Goal: Task Accomplishment & Management: Use online tool/utility

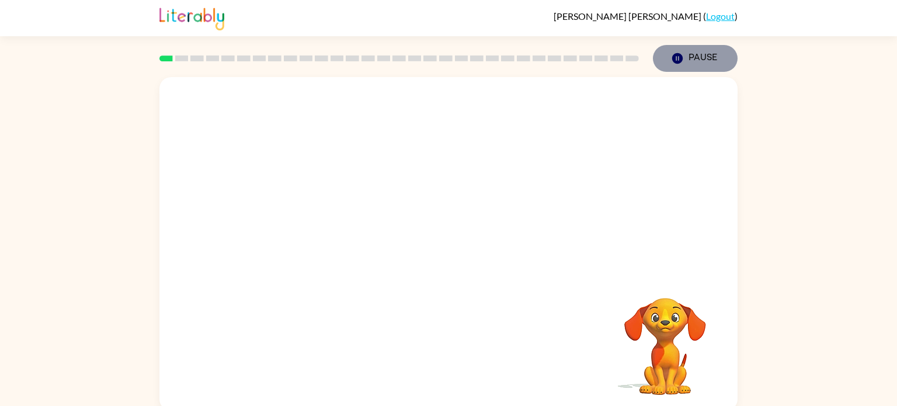
click at [716, 64] on button "Pause Pause" at bounding box center [695, 58] width 85 height 27
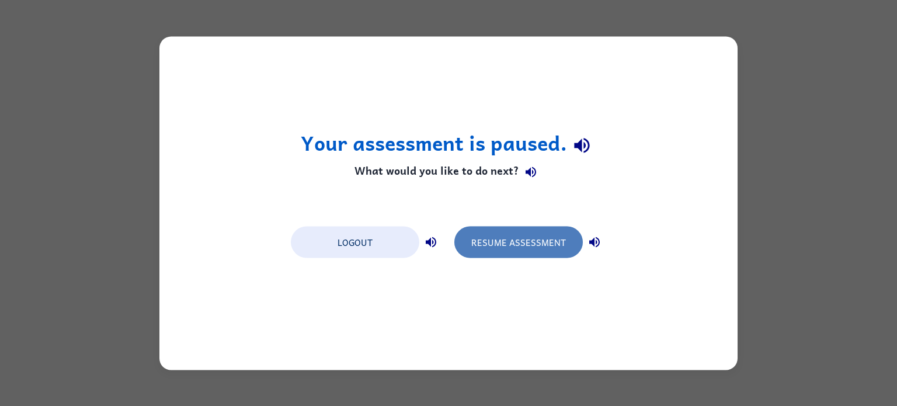
click at [525, 228] on button "Resume Assessment" at bounding box center [518, 242] width 129 height 32
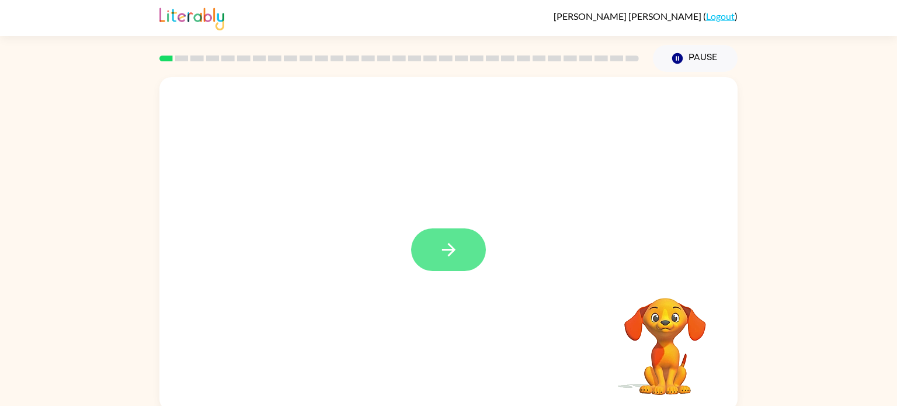
click at [445, 238] on button "button" at bounding box center [448, 249] width 75 height 43
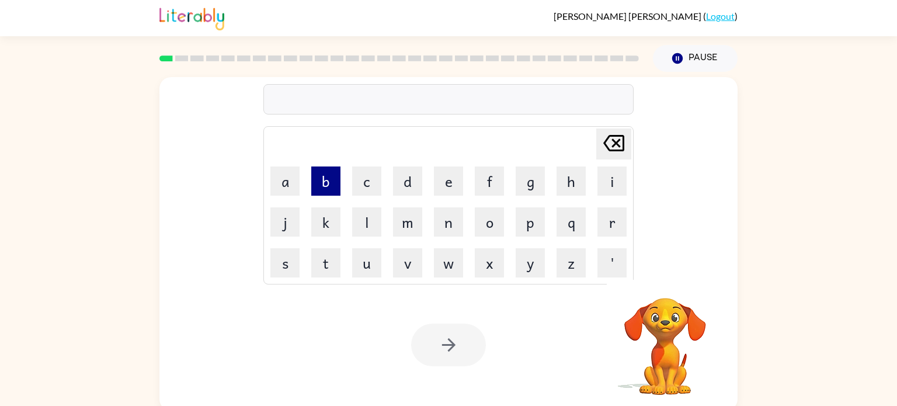
click at [322, 179] on button "b" at bounding box center [325, 180] width 29 height 29
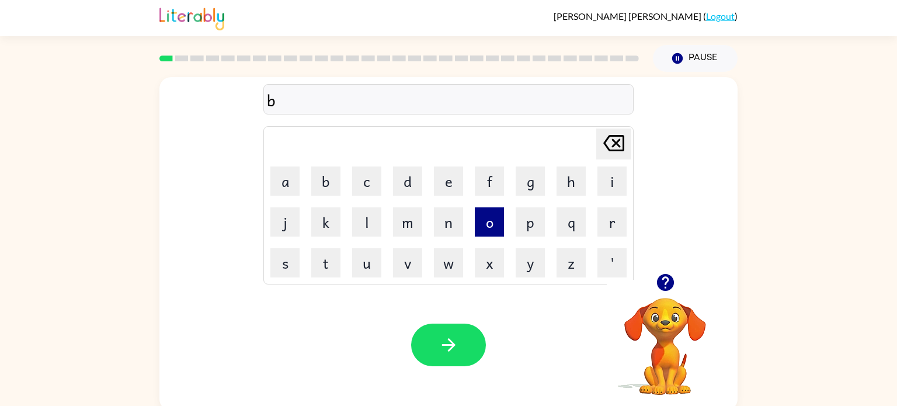
click at [494, 224] on button "o" at bounding box center [489, 221] width 29 height 29
click at [601, 224] on button "r" at bounding box center [612, 221] width 29 height 29
click at [408, 186] on button "d" at bounding box center [407, 180] width 29 height 29
click at [456, 188] on button "e" at bounding box center [448, 180] width 29 height 29
click at [621, 228] on button "r" at bounding box center [612, 221] width 29 height 29
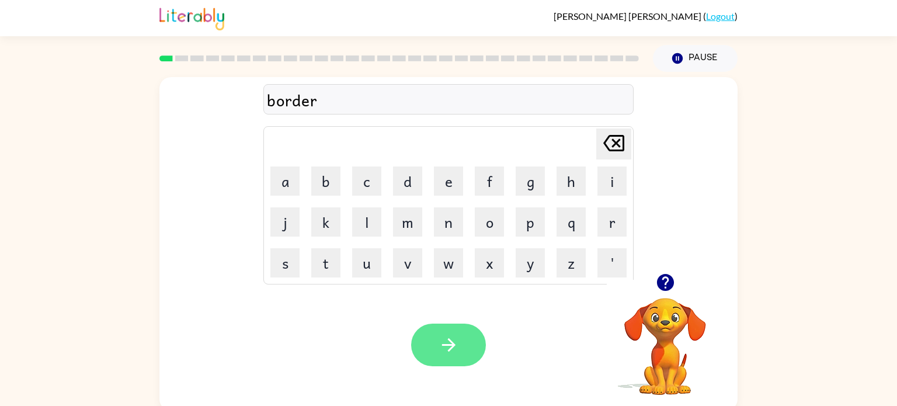
click at [472, 335] on button "button" at bounding box center [448, 345] width 75 height 43
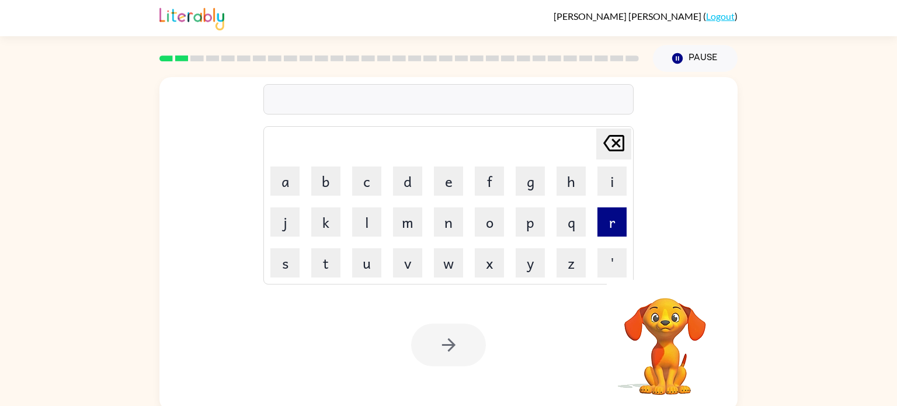
click at [609, 233] on button "r" at bounding box center [612, 221] width 29 height 29
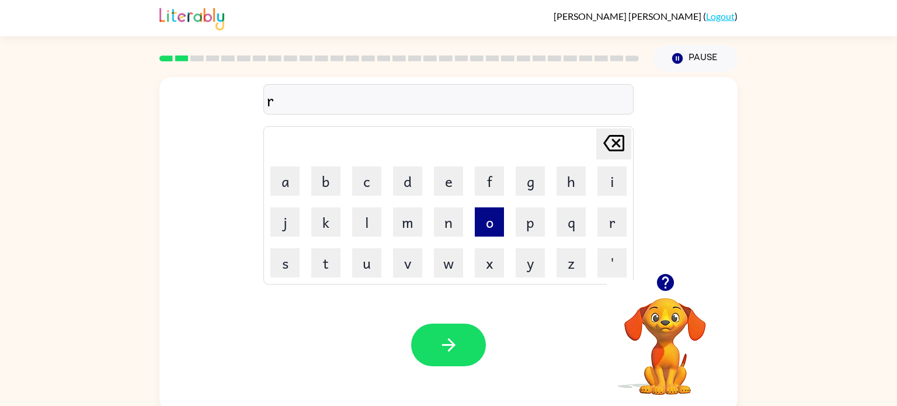
click at [482, 232] on button "o" at bounding box center [489, 221] width 29 height 29
click at [372, 263] on button "u" at bounding box center [366, 262] width 29 height 29
click at [458, 216] on button "n" at bounding box center [448, 221] width 29 height 29
click at [414, 187] on button "d" at bounding box center [407, 180] width 29 height 29
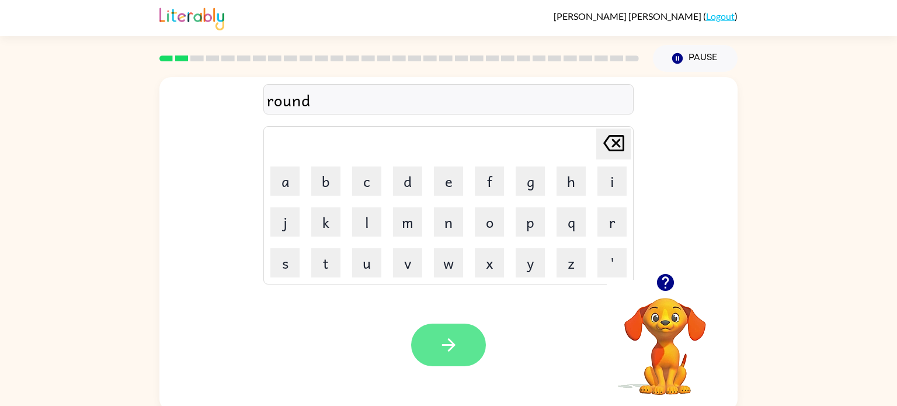
click at [439, 327] on button "button" at bounding box center [448, 345] width 75 height 43
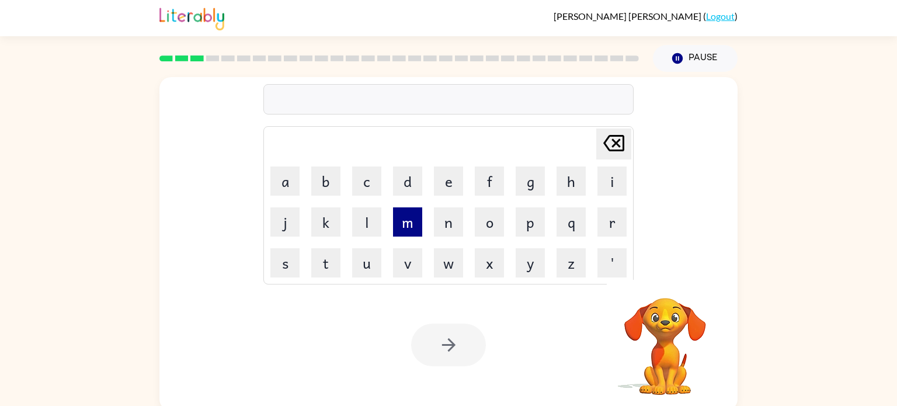
click at [408, 221] on button "m" at bounding box center [407, 221] width 29 height 29
click at [287, 187] on button "a" at bounding box center [284, 180] width 29 height 29
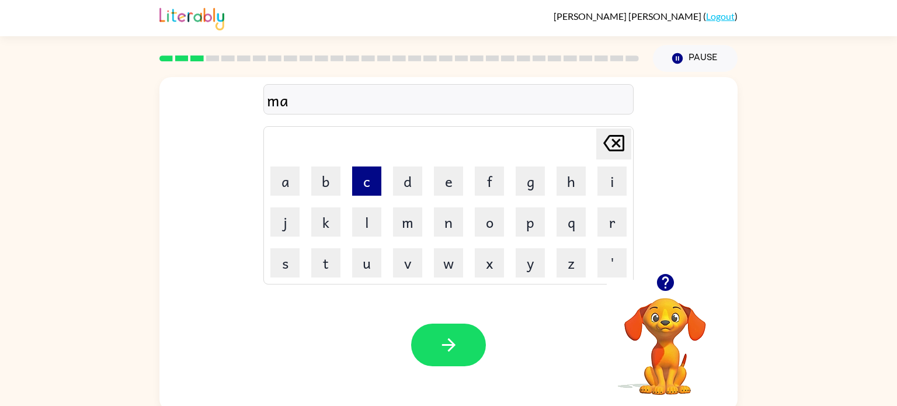
click at [354, 193] on button "c" at bounding box center [366, 180] width 29 height 29
click at [615, 180] on button "i" at bounding box center [612, 180] width 29 height 29
click at [446, 227] on button "n" at bounding box center [448, 221] width 29 height 29
click at [452, 189] on button "e" at bounding box center [448, 180] width 29 height 29
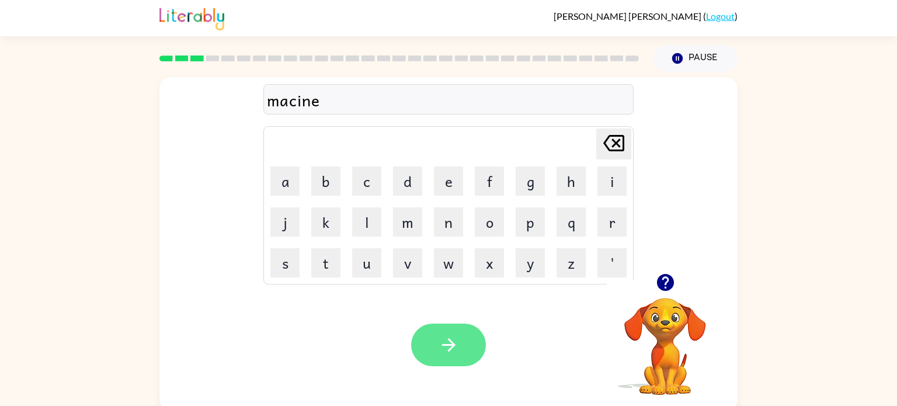
click at [466, 353] on button "button" at bounding box center [448, 345] width 75 height 43
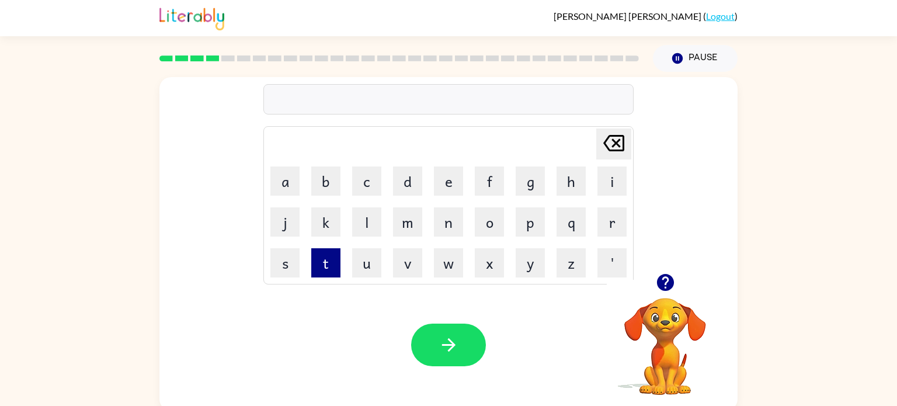
click at [323, 266] on button "t" at bounding box center [325, 262] width 29 height 29
click at [602, 232] on button "r" at bounding box center [612, 221] width 29 height 29
click at [288, 171] on button "a" at bounding box center [284, 180] width 29 height 29
click at [613, 189] on button "i" at bounding box center [612, 180] width 29 height 29
click at [442, 220] on button "n" at bounding box center [448, 221] width 29 height 29
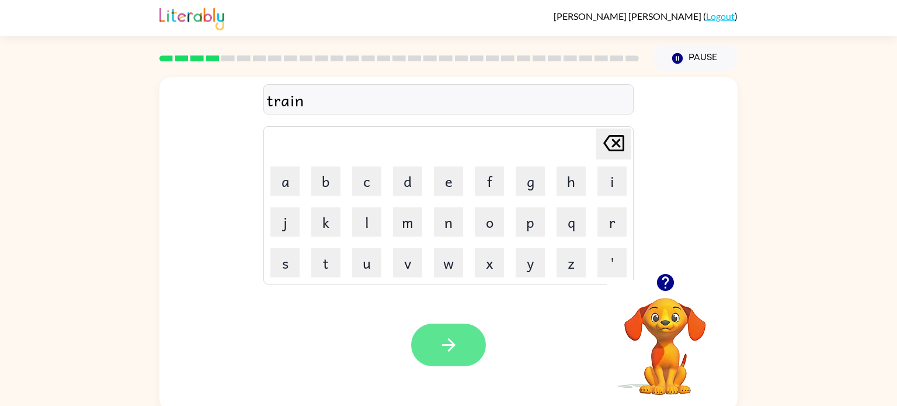
click at [432, 348] on button "button" at bounding box center [448, 345] width 75 height 43
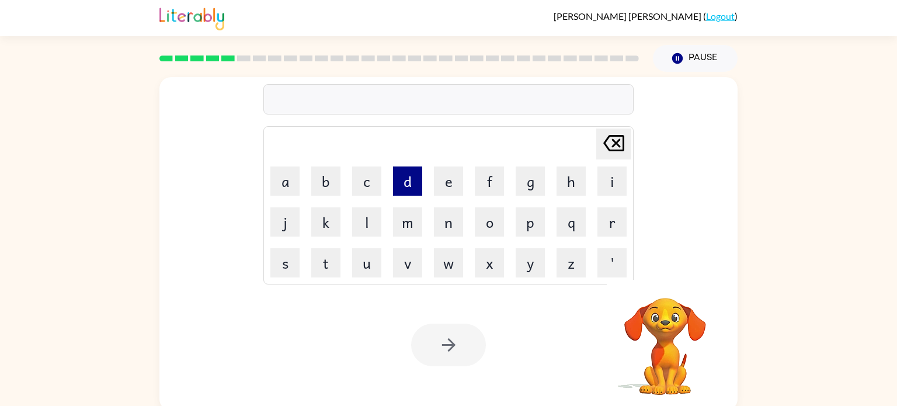
click at [395, 178] on button "d" at bounding box center [407, 180] width 29 height 29
click at [452, 170] on button "e" at bounding box center [448, 180] width 29 height 29
click at [504, 190] on td "f" at bounding box center [490, 181] width 40 height 40
click at [497, 190] on button "f" at bounding box center [489, 180] width 29 height 29
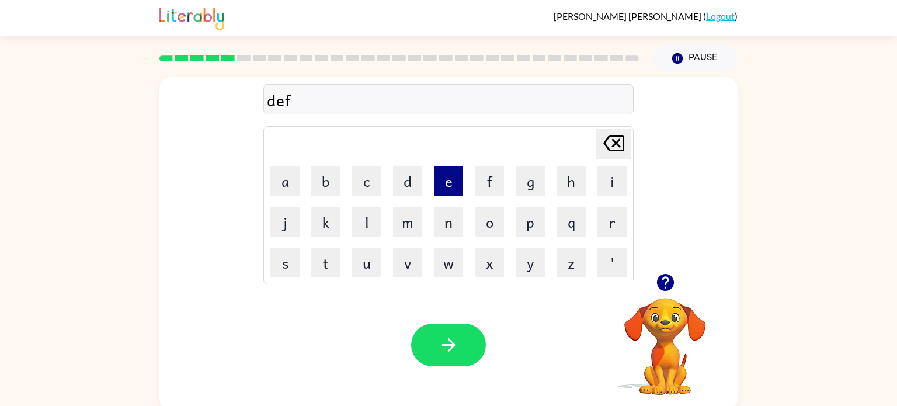
click at [438, 179] on button "e" at bounding box center [448, 180] width 29 height 29
click at [452, 216] on button "n" at bounding box center [448, 221] width 29 height 29
click at [366, 176] on button "c" at bounding box center [366, 180] width 29 height 29
click at [443, 180] on button "e" at bounding box center [448, 180] width 29 height 29
click at [396, 263] on button "v" at bounding box center [407, 262] width 29 height 29
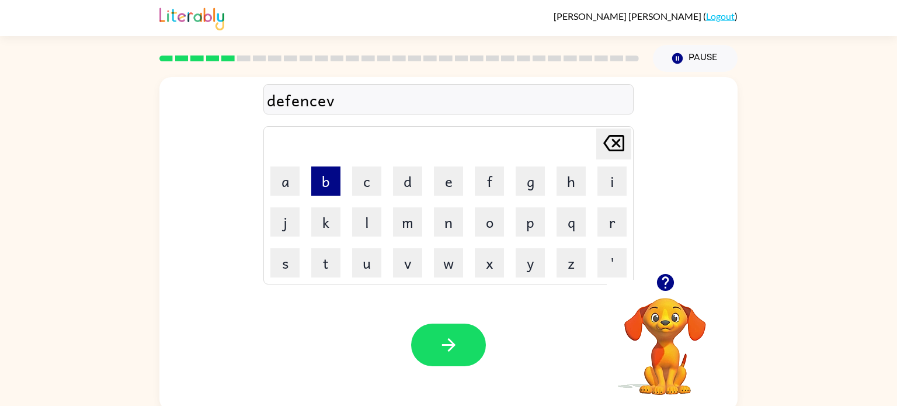
click at [332, 173] on button "b" at bounding box center [325, 180] width 29 height 29
click at [615, 134] on icon "Delete Delete last character input" at bounding box center [614, 143] width 28 height 28
click at [449, 186] on button "e" at bounding box center [448, 180] width 29 height 29
click at [449, 292] on div "Your browser must support playing .mp4 files to use Literably. Please try using…" at bounding box center [448, 344] width 578 height 131
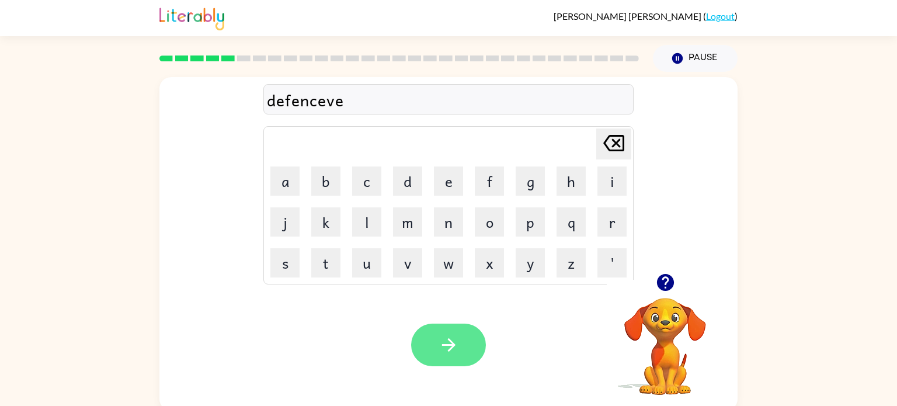
click at [464, 335] on button "button" at bounding box center [448, 345] width 75 height 43
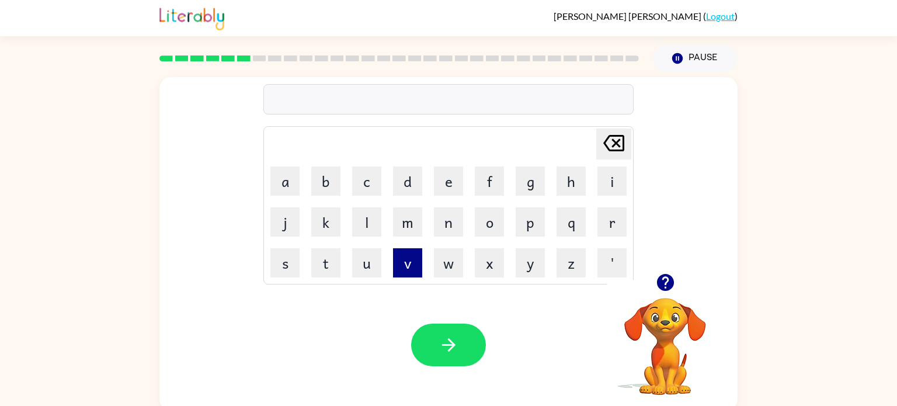
click at [406, 266] on button "v" at bounding box center [407, 262] width 29 height 29
click at [284, 187] on button "a" at bounding box center [284, 180] width 29 height 29
click at [356, 186] on button "c" at bounding box center [366, 180] width 29 height 29
click at [295, 182] on button "a" at bounding box center [284, 180] width 29 height 29
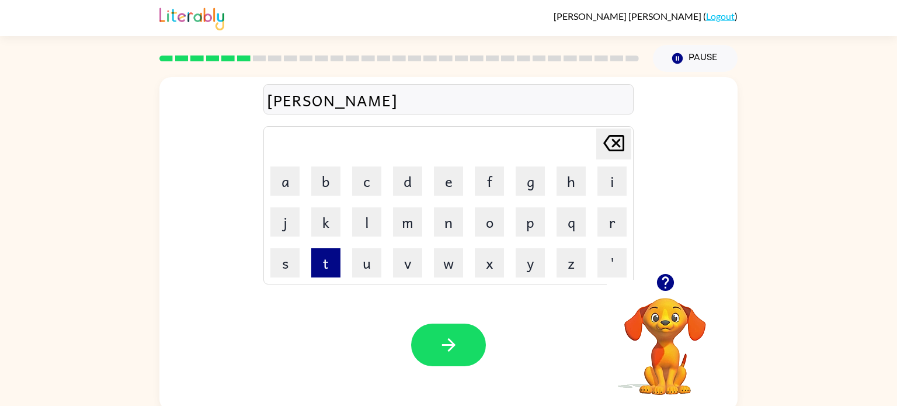
click at [327, 263] on button "t" at bounding box center [325, 262] width 29 height 29
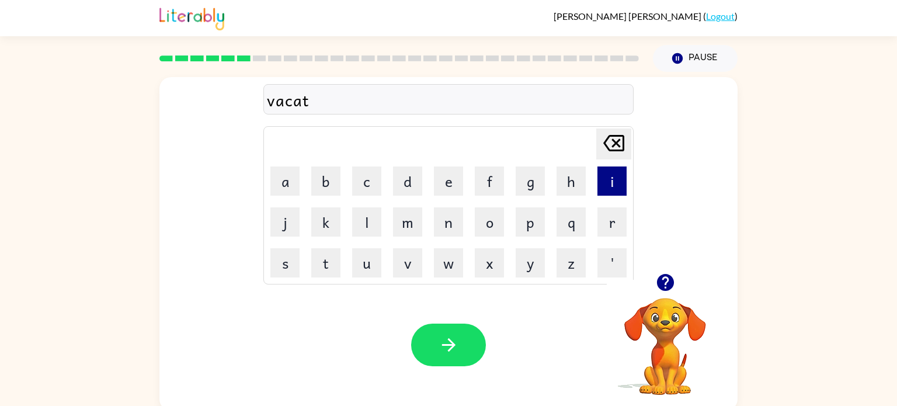
click at [622, 175] on button "i" at bounding box center [612, 180] width 29 height 29
click at [499, 230] on button "o" at bounding box center [489, 221] width 29 height 29
click at [446, 220] on button "n" at bounding box center [448, 221] width 29 height 29
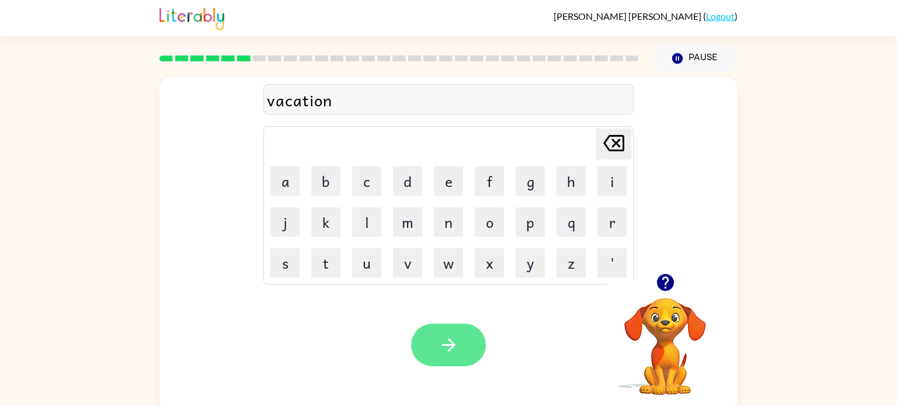
click at [473, 340] on button "button" at bounding box center [448, 345] width 75 height 43
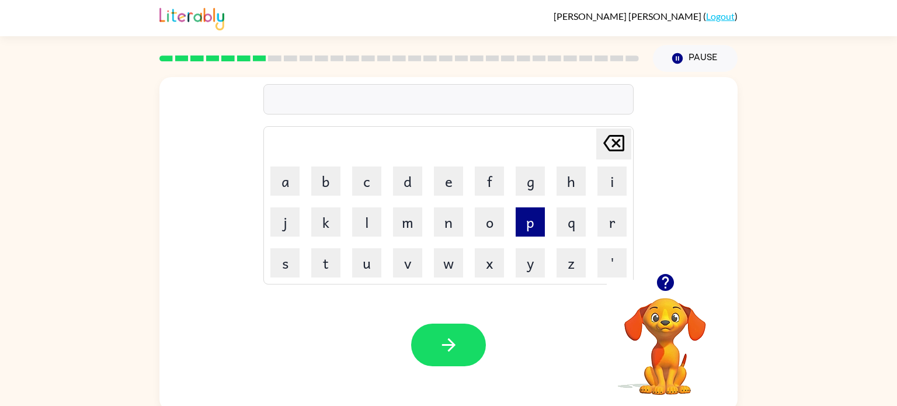
click at [530, 225] on button "p" at bounding box center [530, 221] width 29 height 29
click at [369, 275] on button "u" at bounding box center [366, 262] width 29 height 29
click at [398, 190] on button "d" at bounding box center [407, 180] width 29 height 29
click at [358, 233] on button "l" at bounding box center [366, 221] width 29 height 29
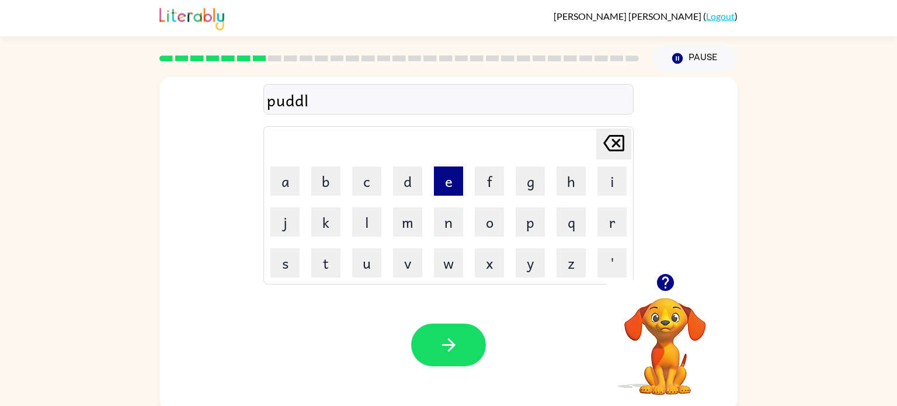
click at [438, 170] on button "e" at bounding box center [448, 180] width 29 height 29
click at [463, 350] on button "button" at bounding box center [448, 345] width 75 height 43
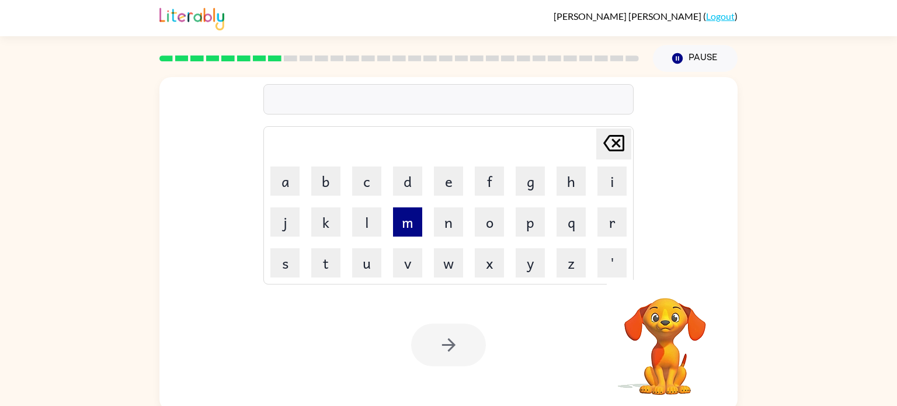
click at [395, 225] on button "m" at bounding box center [407, 221] width 29 height 29
click at [620, 177] on button "i" at bounding box center [612, 180] width 29 height 29
click at [615, 216] on button "r" at bounding box center [612, 221] width 29 height 29
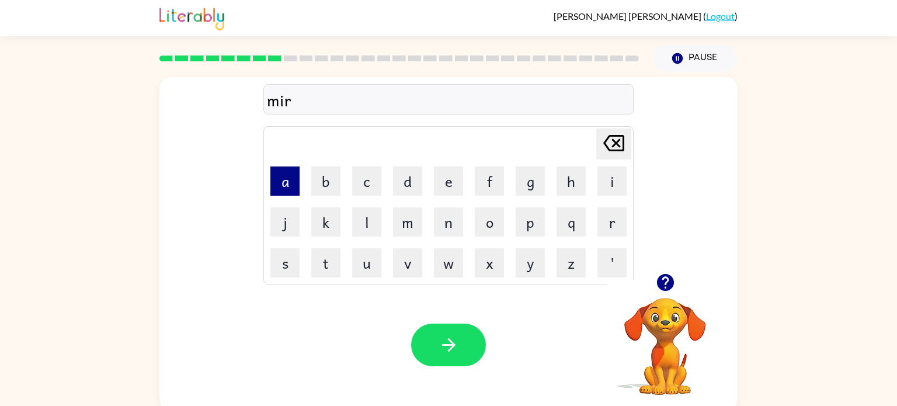
click at [291, 172] on button "a" at bounding box center [284, 180] width 29 height 29
click at [366, 193] on button "c" at bounding box center [366, 180] width 29 height 29
click at [370, 213] on button "l" at bounding box center [366, 221] width 29 height 29
click at [442, 171] on button "e" at bounding box center [448, 180] width 29 height 29
click at [441, 317] on div "Your browser must support playing .mp4 files to use Literably. Please try using…" at bounding box center [448, 344] width 578 height 131
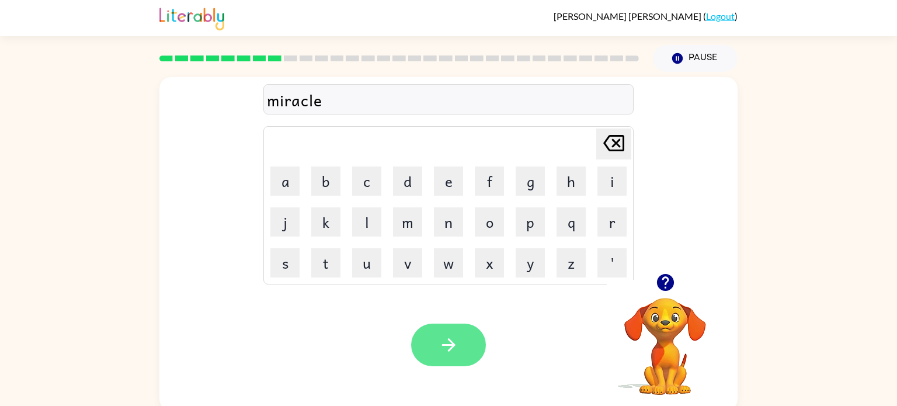
click at [460, 354] on button "button" at bounding box center [448, 345] width 75 height 43
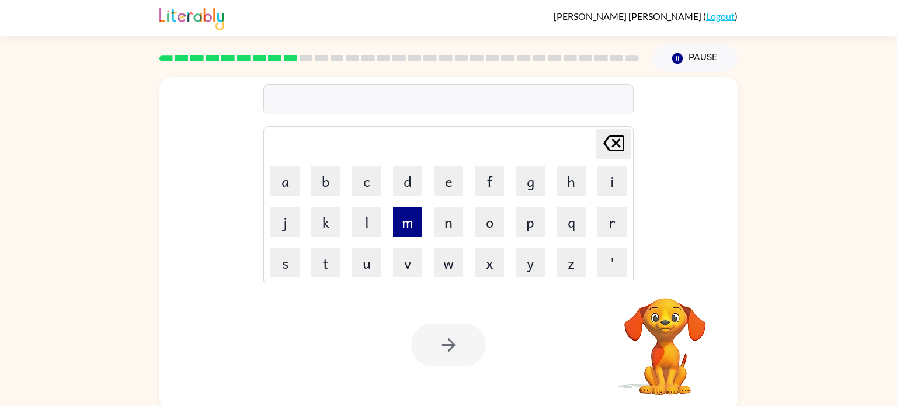
click at [401, 223] on button "m" at bounding box center [407, 221] width 29 height 29
click at [613, 183] on button "i" at bounding box center [612, 180] width 29 height 29
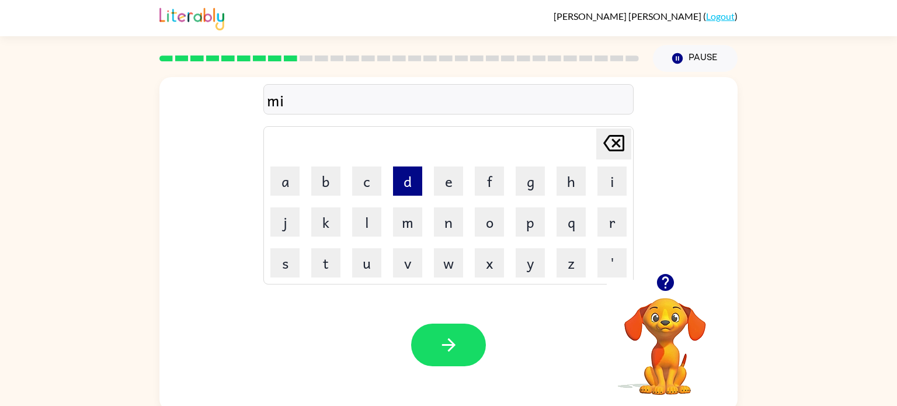
click at [411, 182] on button "d" at bounding box center [407, 180] width 29 height 29
click at [408, 229] on button "m" at bounding box center [407, 221] width 29 height 29
click at [486, 230] on button "o" at bounding box center [489, 221] width 29 height 29
click at [608, 229] on button "r" at bounding box center [612, 221] width 29 height 29
click at [446, 231] on button "n" at bounding box center [448, 221] width 29 height 29
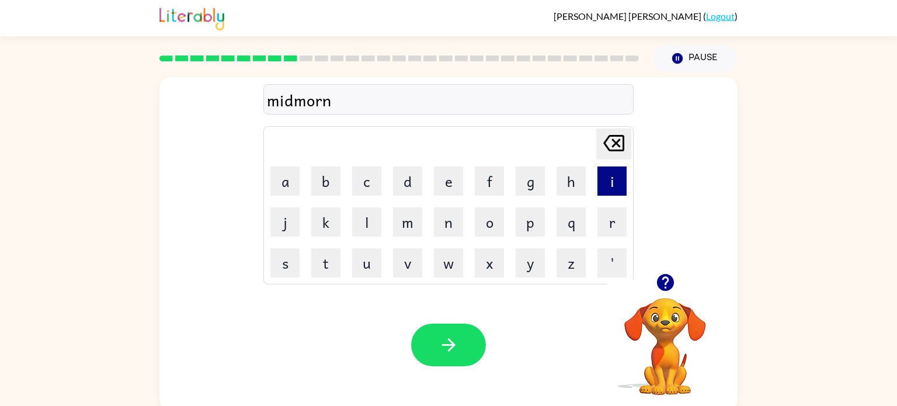
click at [621, 176] on button "i" at bounding box center [612, 180] width 29 height 29
click at [456, 218] on button "n" at bounding box center [448, 221] width 29 height 29
click at [529, 189] on button "g" at bounding box center [530, 180] width 29 height 29
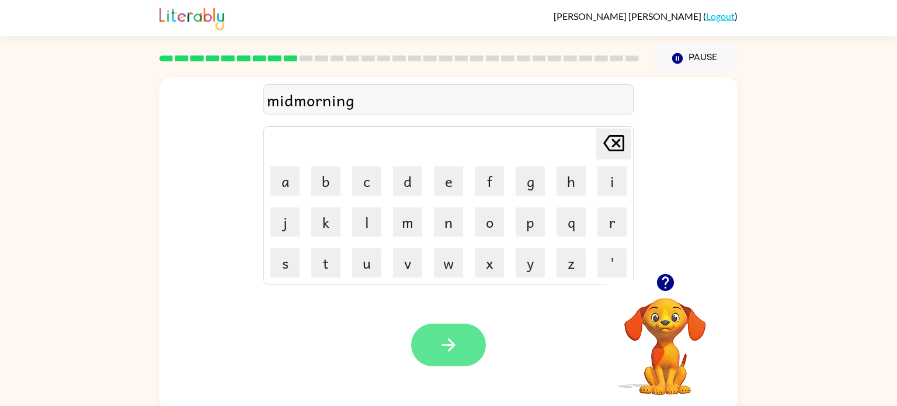
click at [453, 324] on button "button" at bounding box center [448, 345] width 75 height 43
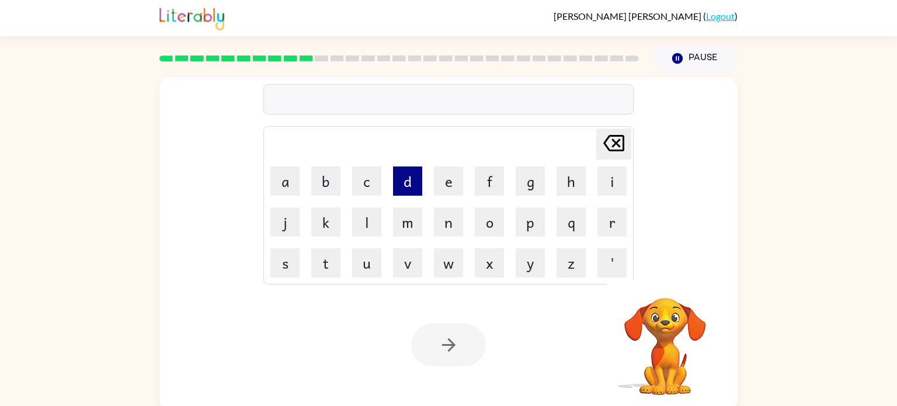
click at [405, 185] on button "d" at bounding box center [407, 180] width 29 height 29
click at [602, 184] on button "i" at bounding box center [612, 180] width 29 height 29
click at [297, 259] on button "s" at bounding box center [284, 262] width 29 height 29
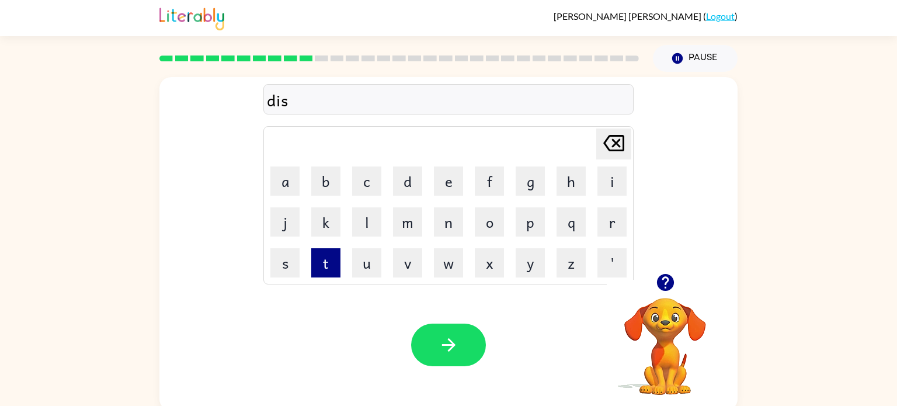
click at [315, 264] on button "t" at bounding box center [325, 262] width 29 height 29
click at [286, 266] on button "s" at bounding box center [284, 262] width 29 height 29
click at [619, 150] on icon at bounding box center [613, 143] width 21 height 16
click at [609, 212] on button "r" at bounding box center [612, 221] width 29 height 29
click at [362, 264] on button "u" at bounding box center [366, 262] width 29 height 29
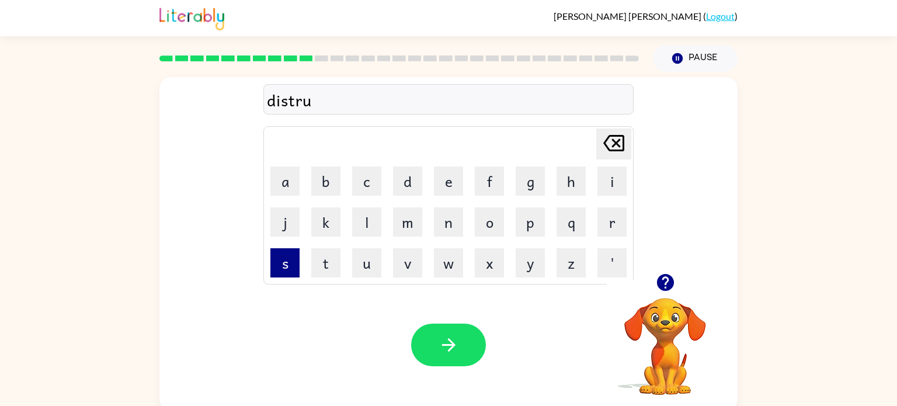
click at [289, 272] on button "s" at bounding box center [284, 262] width 29 height 29
click at [329, 264] on button "t" at bounding box center [325, 262] width 29 height 29
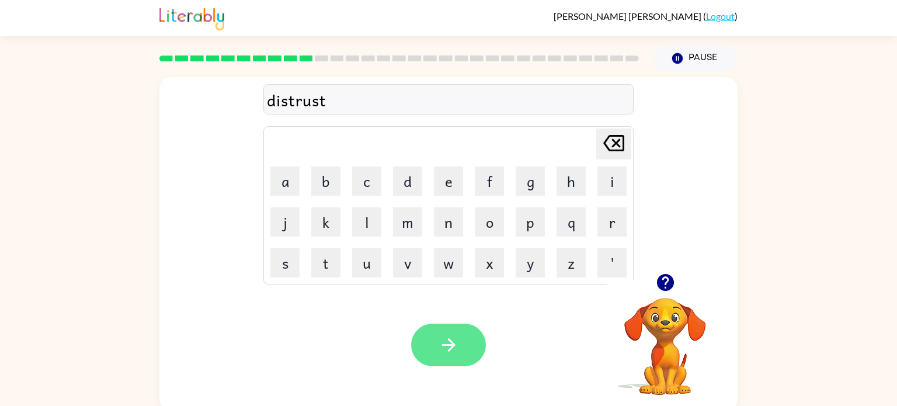
click at [466, 331] on button "button" at bounding box center [448, 345] width 75 height 43
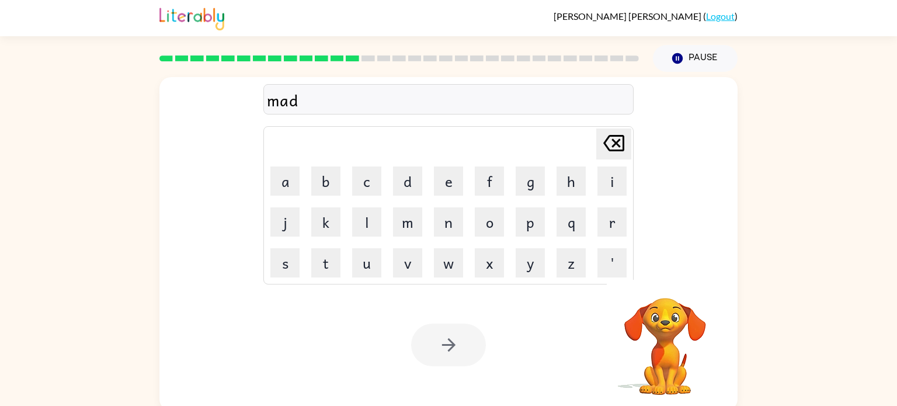
scroll to position [5, 0]
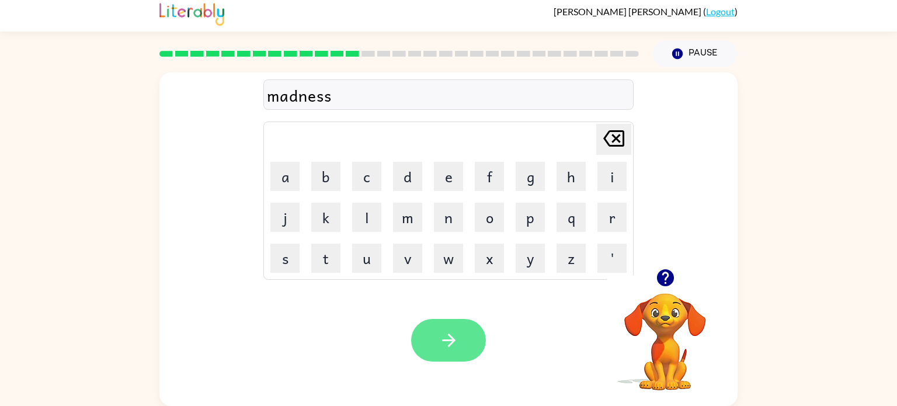
click at [427, 336] on button "button" at bounding box center [448, 340] width 75 height 43
click at [432, 345] on button "button" at bounding box center [448, 340] width 75 height 43
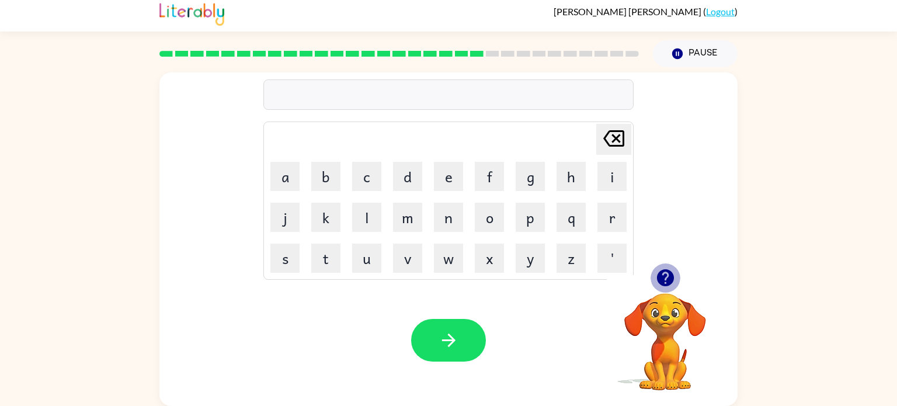
click at [664, 280] on icon "button" at bounding box center [665, 277] width 17 height 17
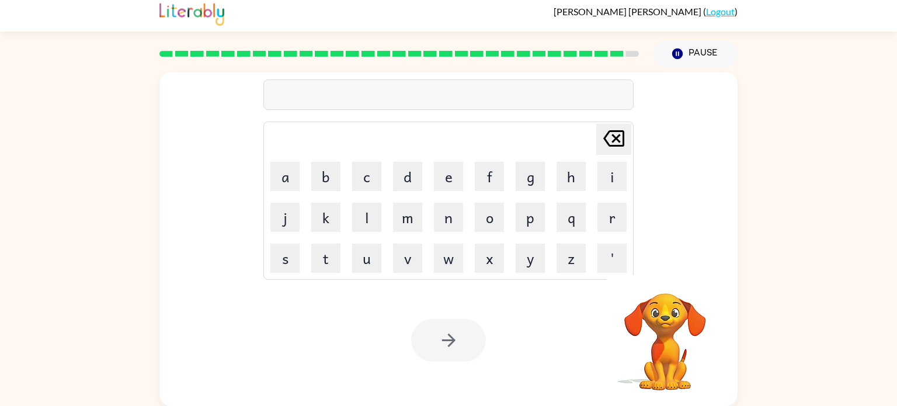
click at [483, 51] on rect at bounding box center [476, 54] width 13 height 6
click at [479, 51] on rect at bounding box center [476, 54] width 13 height 6
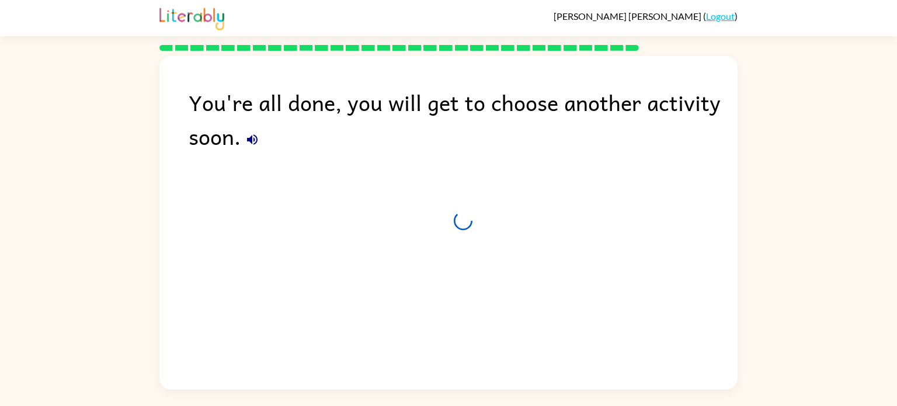
scroll to position [0, 0]
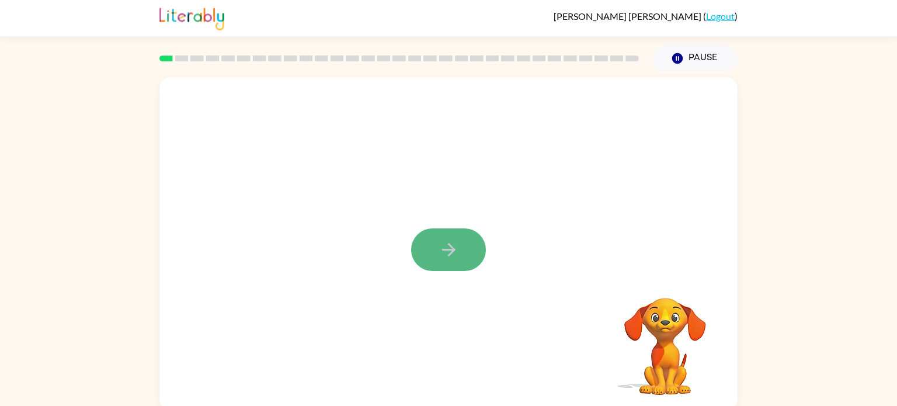
click at [460, 234] on button "button" at bounding box center [448, 249] width 75 height 43
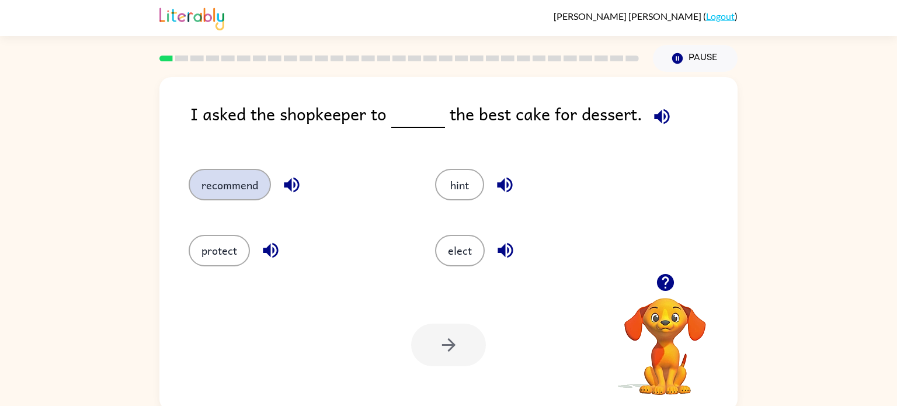
click at [218, 185] on button "recommend" at bounding box center [230, 185] width 82 height 32
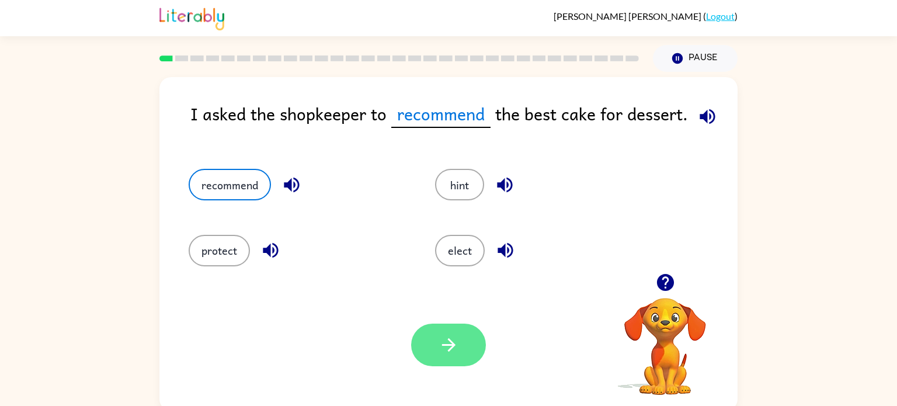
click at [458, 357] on button "button" at bounding box center [448, 345] width 75 height 43
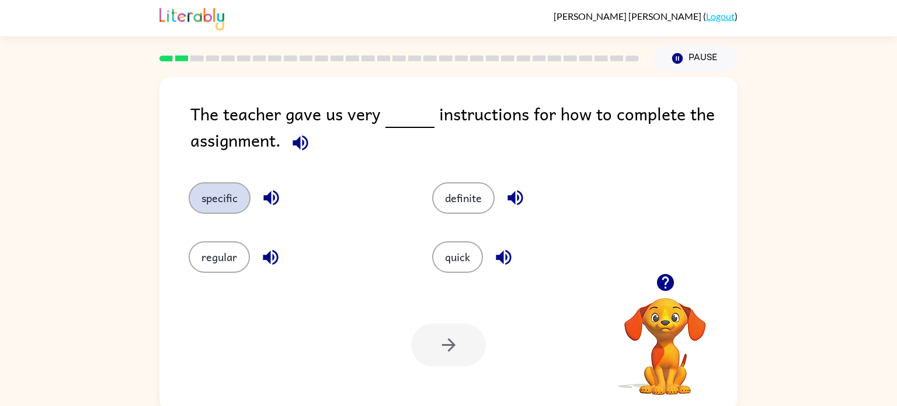
click at [210, 201] on button "specific" at bounding box center [220, 198] width 62 height 32
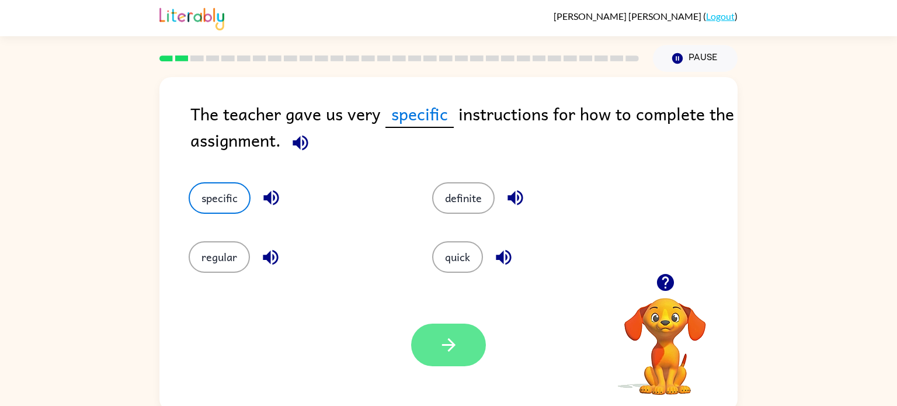
click at [429, 333] on button "button" at bounding box center [448, 345] width 75 height 43
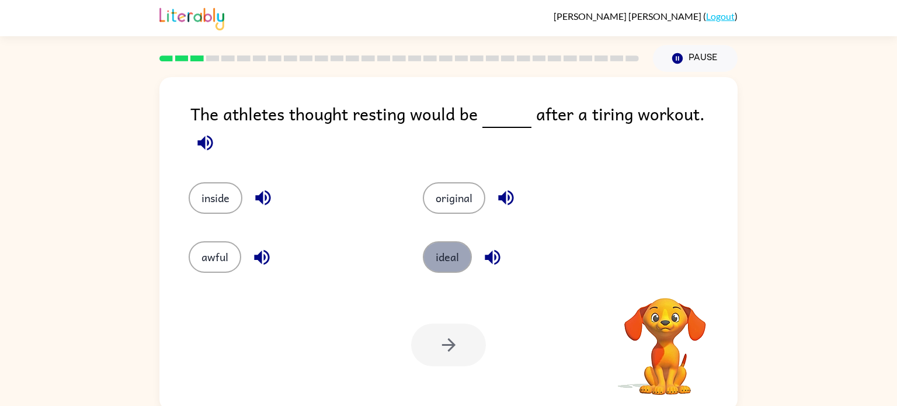
click at [451, 254] on button "ideal" at bounding box center [447, 257] width 49 height 32
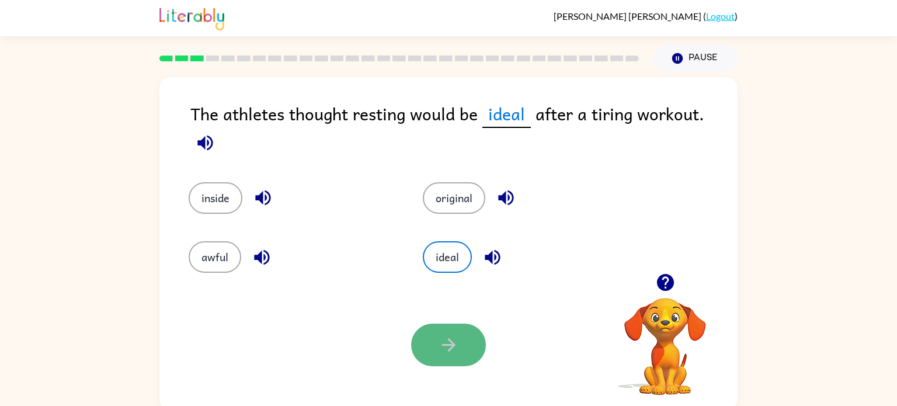
click at [479, 349] on button "button" at bounding box center [448, 345] width 75 height 43
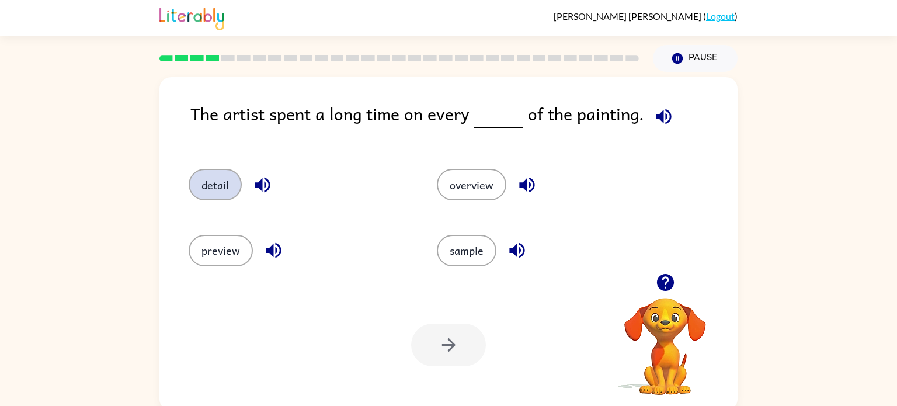
click at [211, 186] on button "detail" at bounding box center [215, 185] width 53 height 32
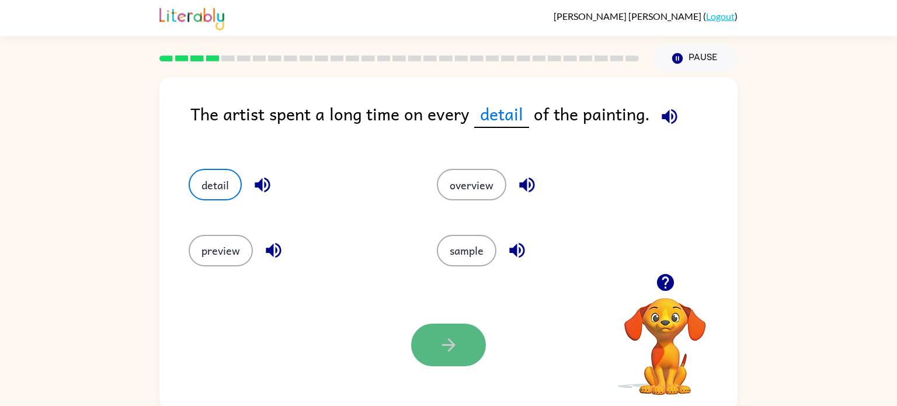
click at [431, 343] on button "button" at bounding box center [448, 345] width 75 height 43
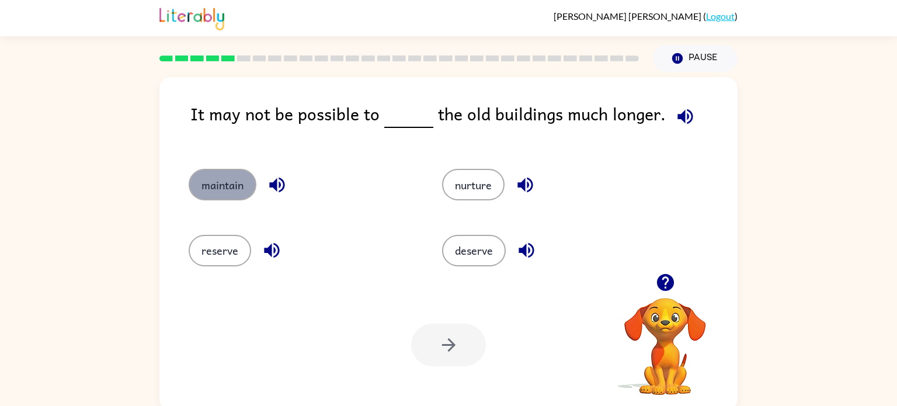
click at [237, 189] on button "maintain" at bounding box center [223, 185] width 68 height 32
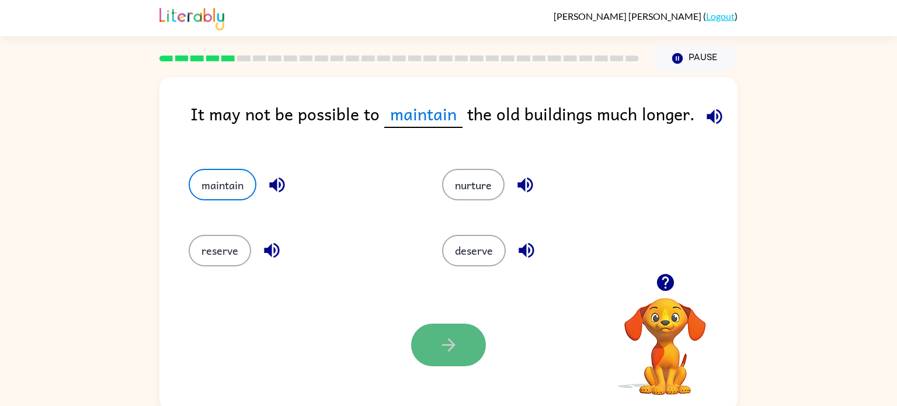
click at [473, 355] on button "button" at bounding box center [448, 345] width 75 height 43
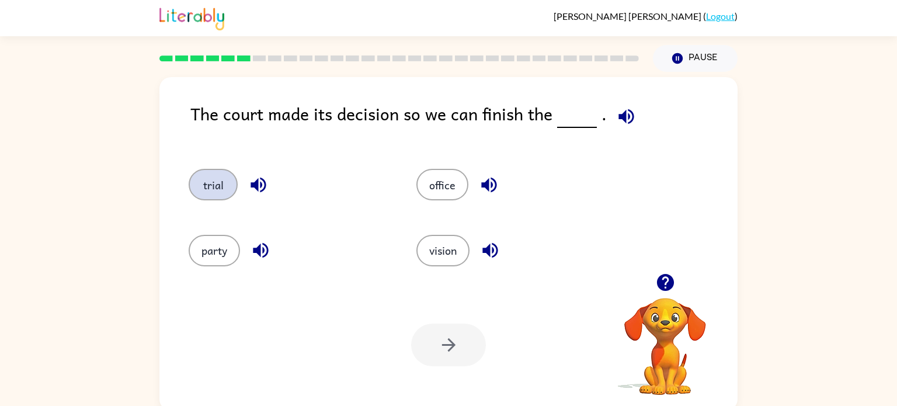
click at [201, 185] on button "trial" at bounding box center [213, 185] width 49 height 32
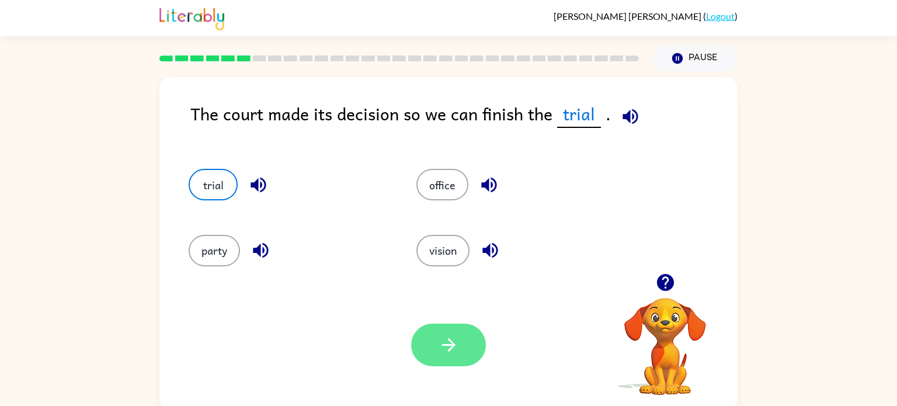
click at [463, 334] on button "button" at bounding box center [448, 345] width 75 height 43
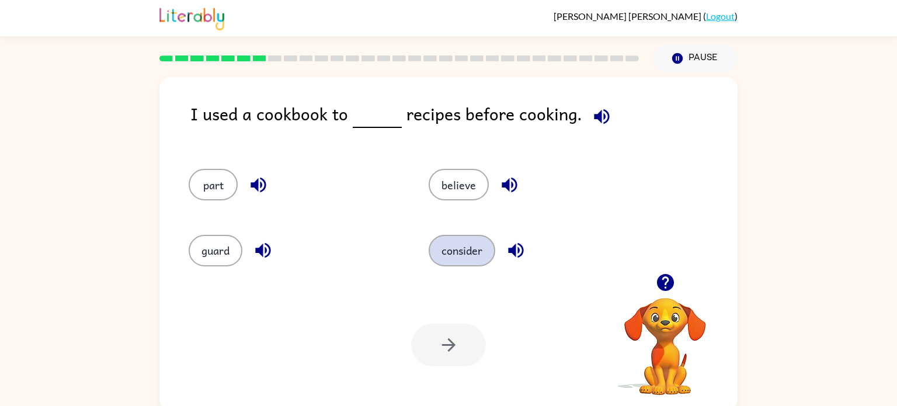
click at [468, 250] on button "consider" at bounding box center [462, 251] width 67 height 32
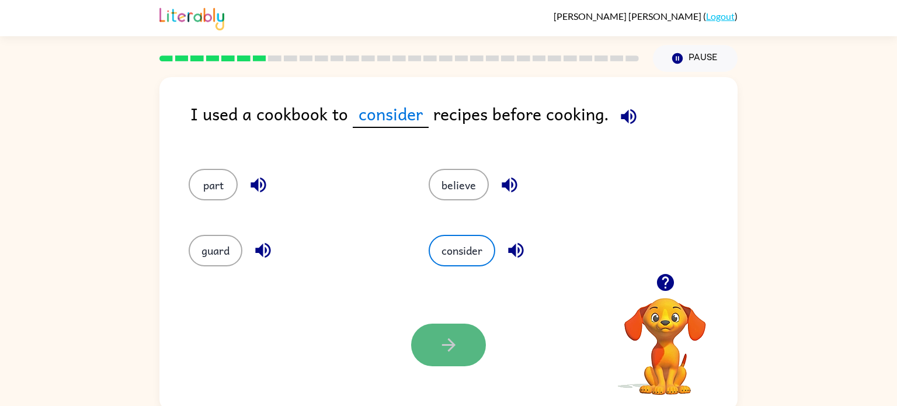
click at [457, 341] on icon "button" at bounding box center [449, 345] width 20 height 20
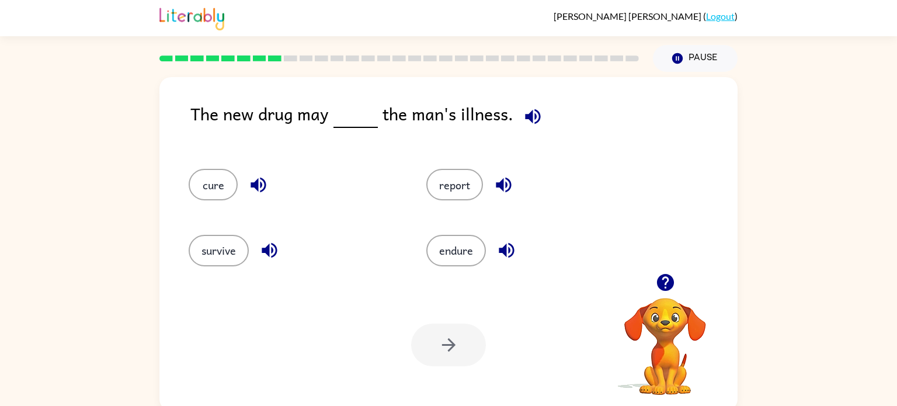
click at [200, 200] on div "cure" at bounding box center [294, 185] width 211 height 32
click at [200, 195] on button "cure" at bounding box center [213, 185] width 49 height 32
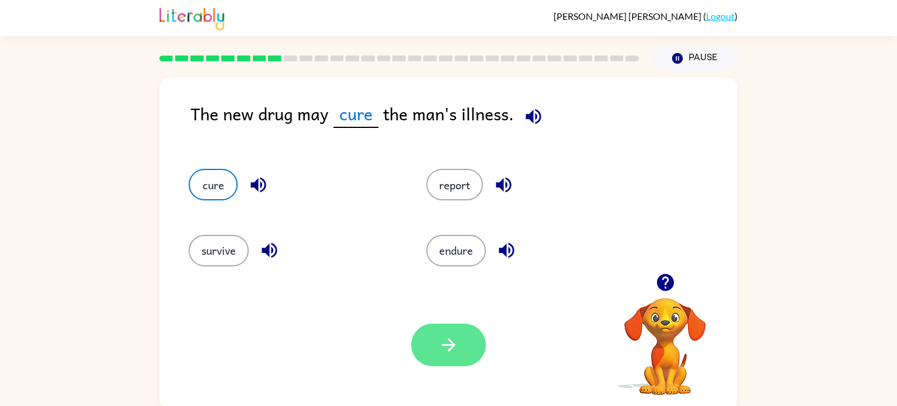
click at [475, 351] on button "button" at bounding box center [448, 345] width 75 height 43
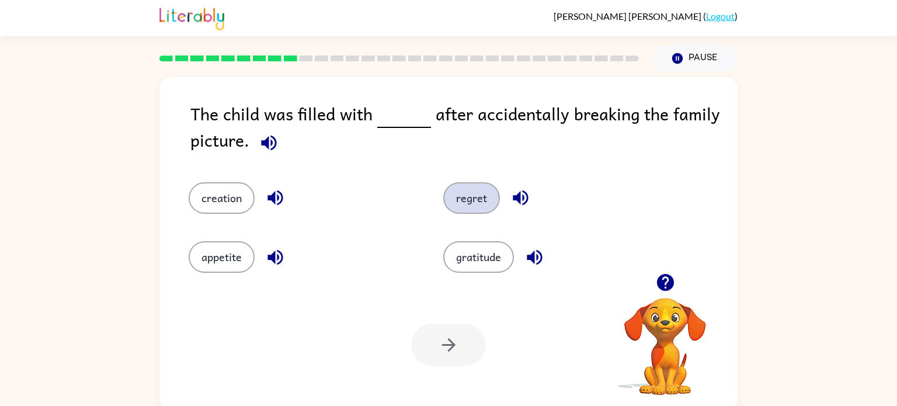
click at [485, 200] on button "regret" at bounding box center [471, 198] width 57 height 32
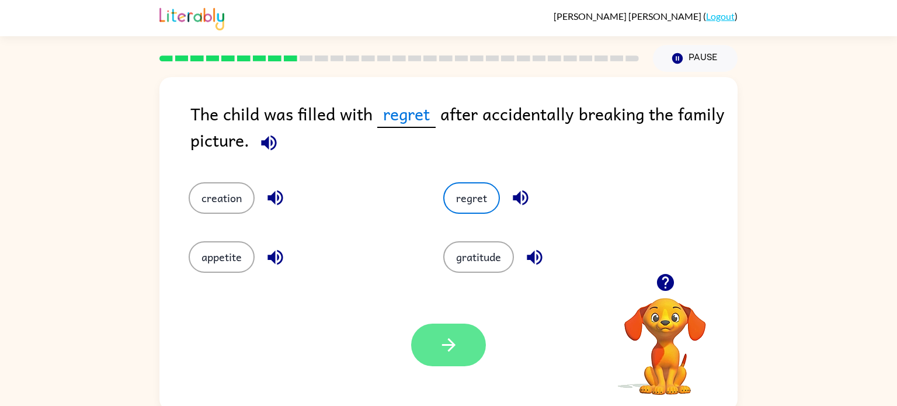
click at [468, 352] on button "button" at bounding box center [448, 345] width 75 height 43
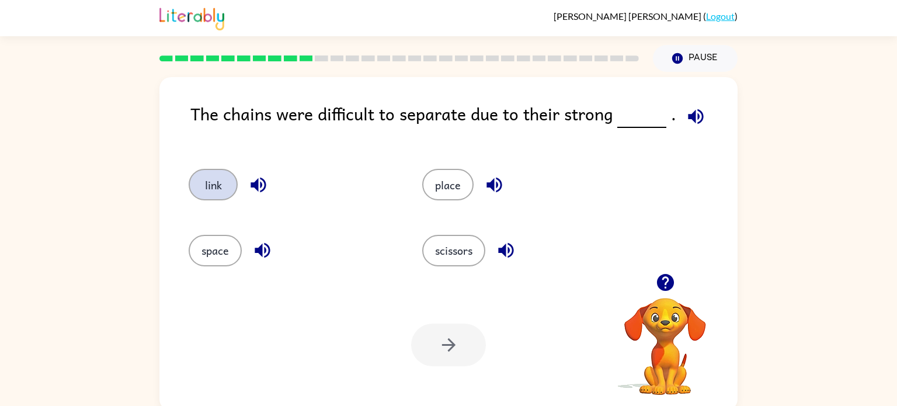
click at [222, 181] on button "link" at bounding box center [213, 185] width 49 height 32
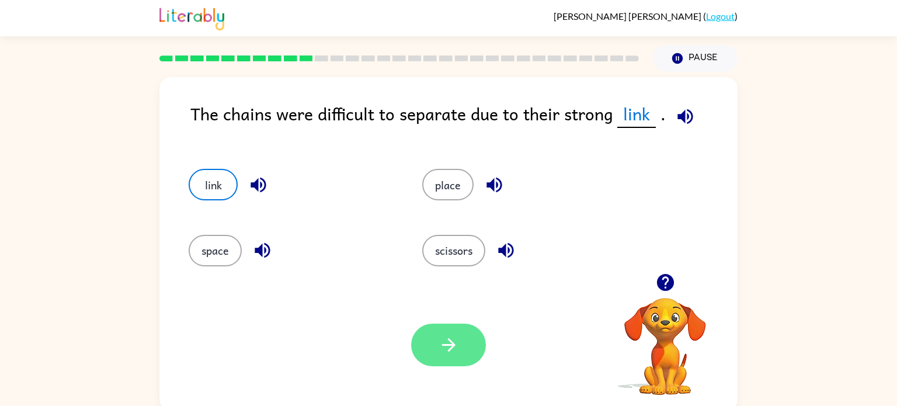
click at [475, 346] on button "button" at bounding box center [448, 345] width 75 height 43
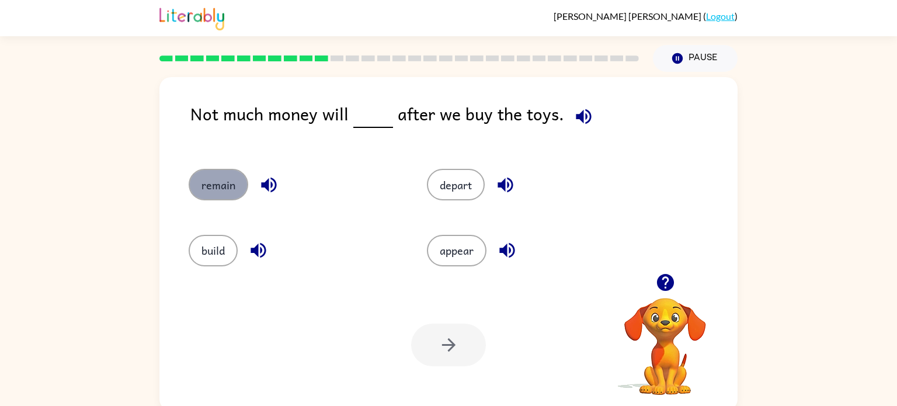
click at [222, 188] on button "remain" at bounding box center [219, 185] width 60 height 32
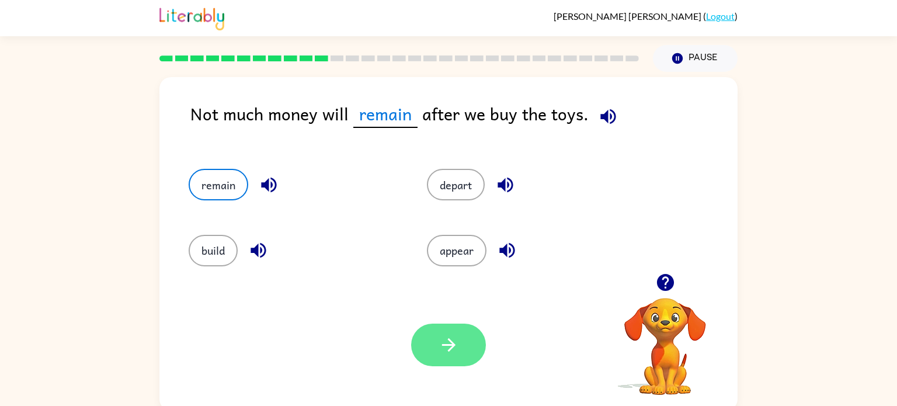
click at [450, 362] on button "button" at bounding box center [448, 345] width 75 height 43
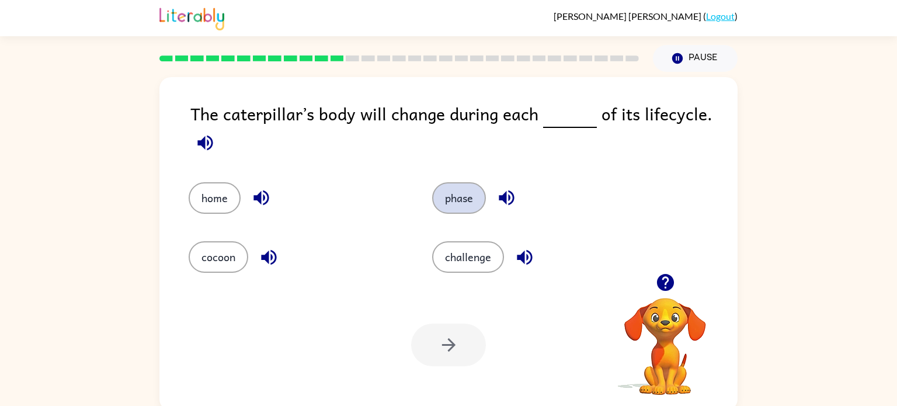
click at [452, 198] on button "phase" at bounding box center [459, 198] width 54 height 32
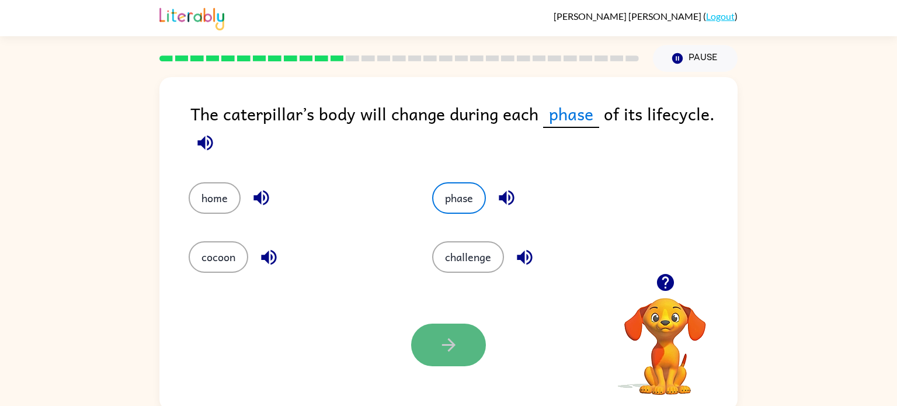
click at [457, 343] on icon "button" at bounding box center [449, 345] width 20 height 20
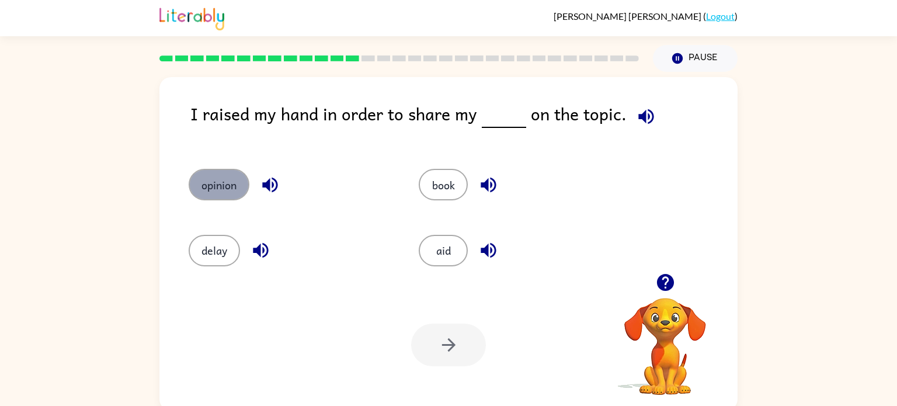
click at [207, 182] on button "opinion" at bounding box center [219, 185] width 61 height 32
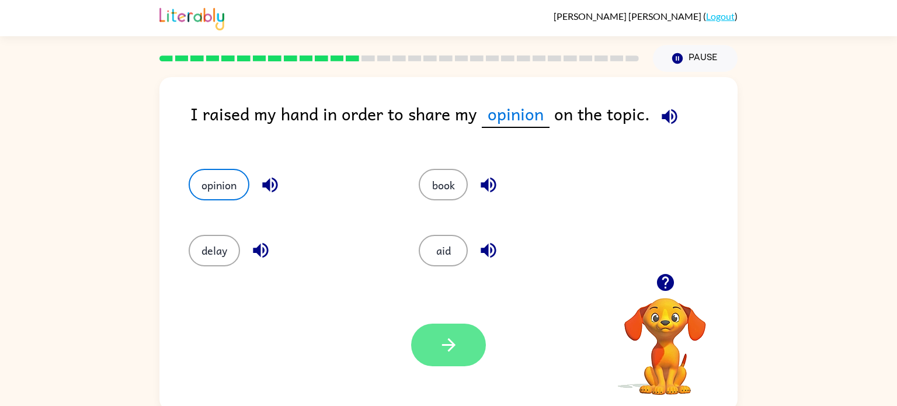
click at [427, 355] on button "button" at bounding box center [448, 345] width 75 height 43
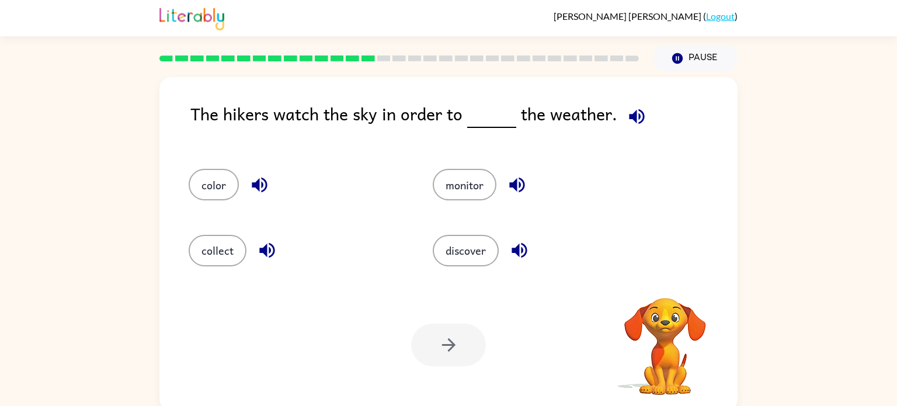
click at [427, 355] on div at bounding box center [448, 345] width 75 height 43
click at [457, 186] on button "monitor" at bounding box center [465, 185] width 64 height 32
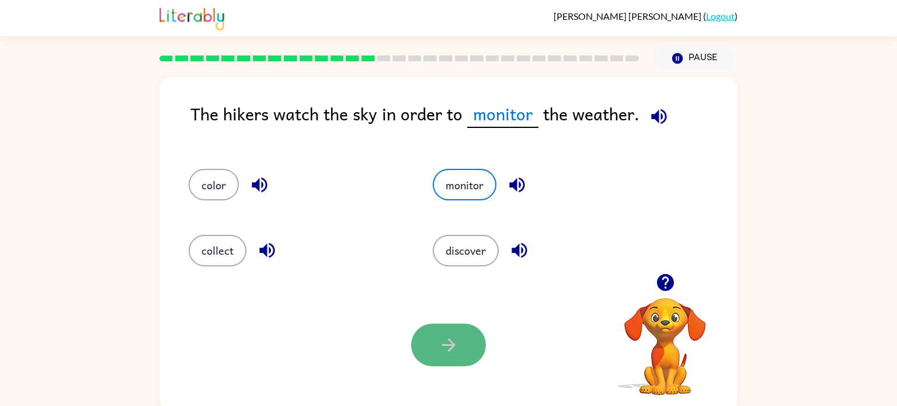
click at [463, 335] on button "button" at bounding box center [448, 345] width 75 height 43
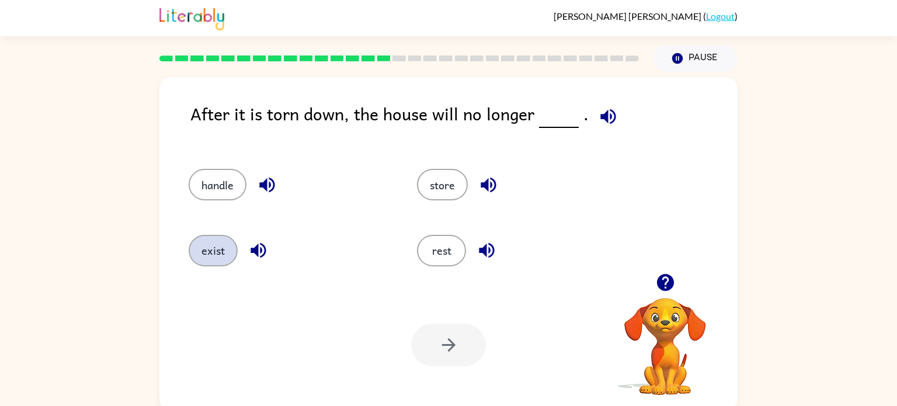
click at [216, 262] on button "exist" at bounding box center [213, 251] width 49 height 32
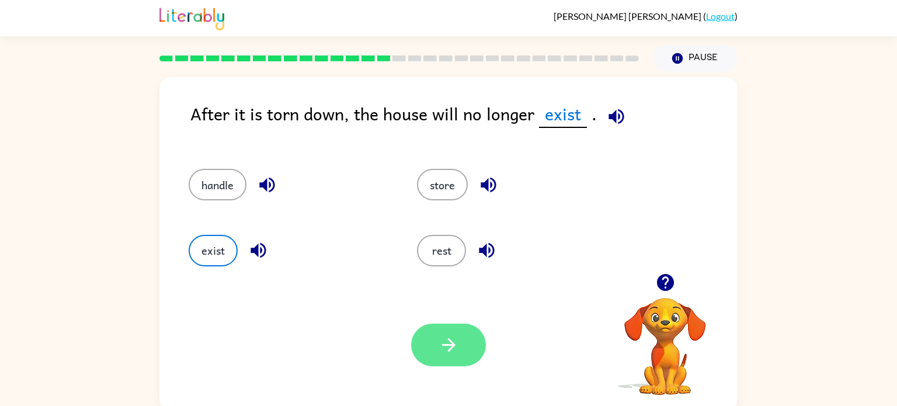
click at [433, 339] on button "button" at bounding box center [448, 345] width 75 height 43
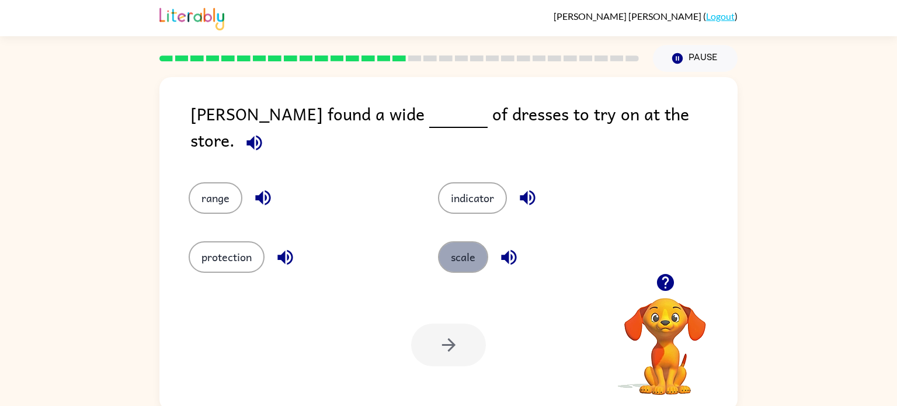
click at [474, 241] on button "scale" at bounding box center [463, 257] width 50 height 32
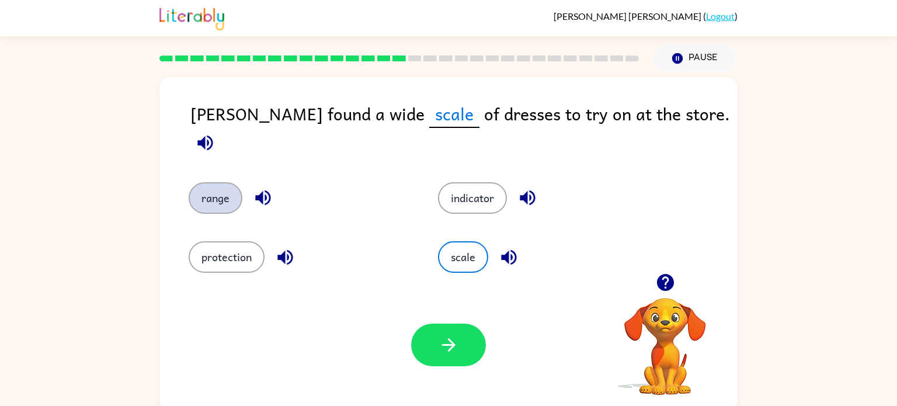
click at [221, 182] on button "range" at bounding box center [216, 198] width 54 height 32
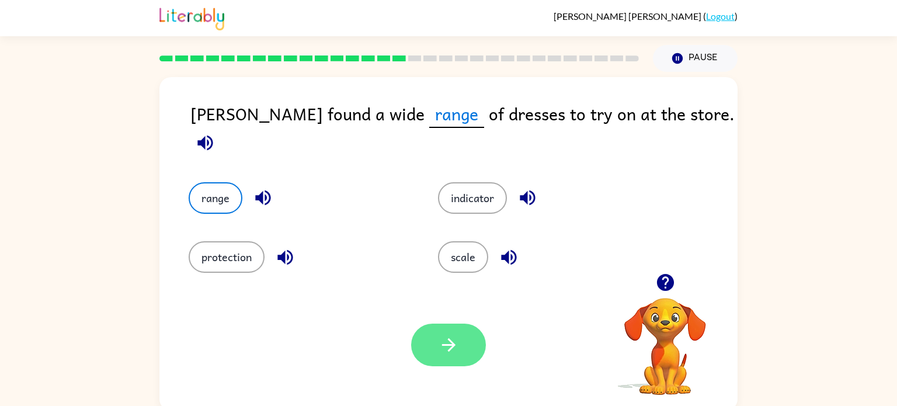
click at [449, 338] on icon "button" at bounding box center [449, 345] width 20 height 20
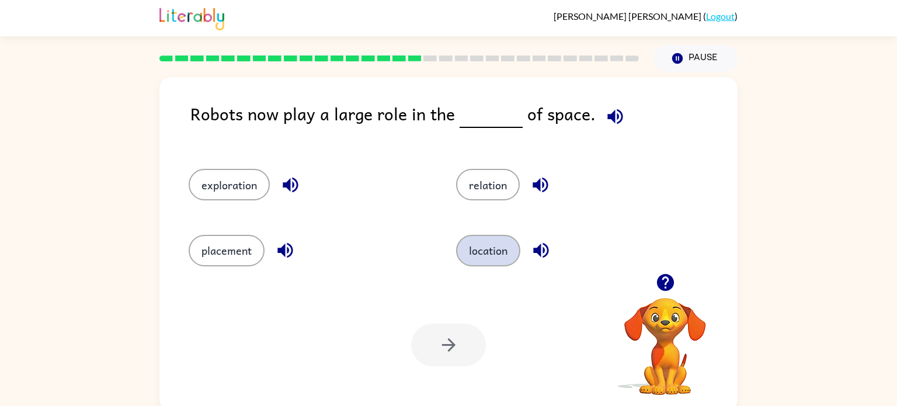
click at [501, 243] on button "location" at bounding box center [488, 251] width 64 height 32
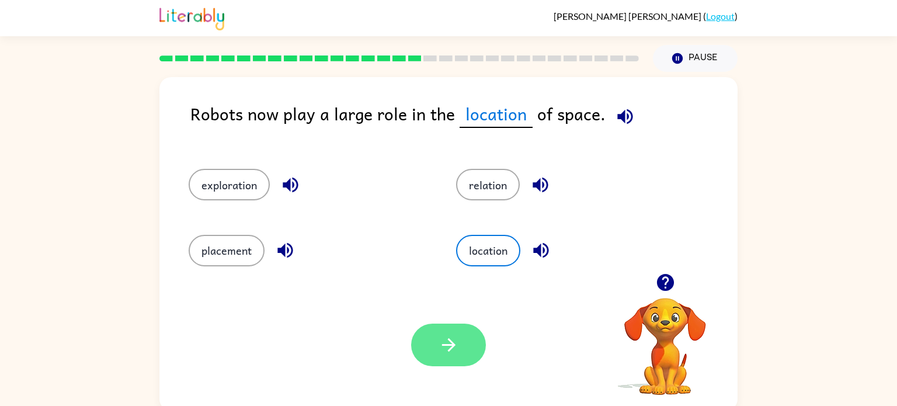
click at [462, 359] on button "button" at bounding box center [448, 345] width 75 height 43
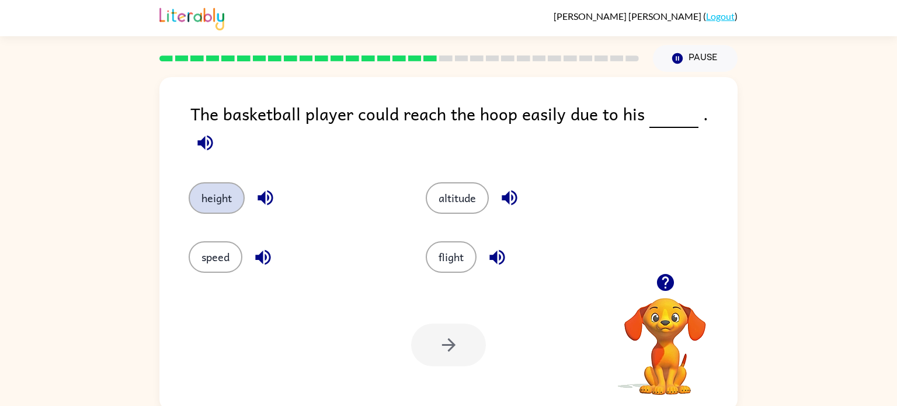
click at [225, 182] on button "height" at bounding box center [217, 198] width 56 height 32
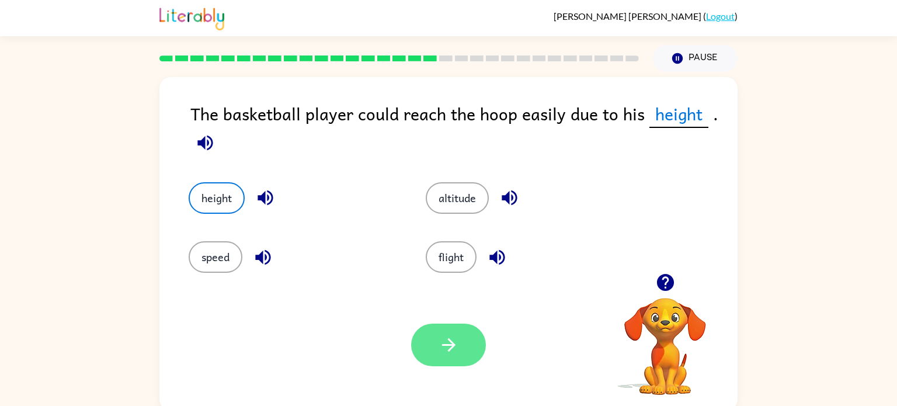
click at [460, 342] on button "button" at bounding box center [448, 345] width 75 height 43
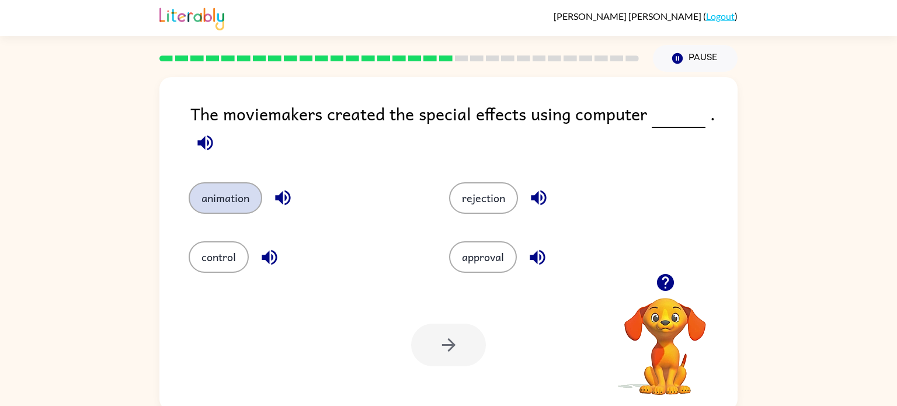
click at [235, 206] on button "animation" at bounding box center [226, 198] width 74 height 32
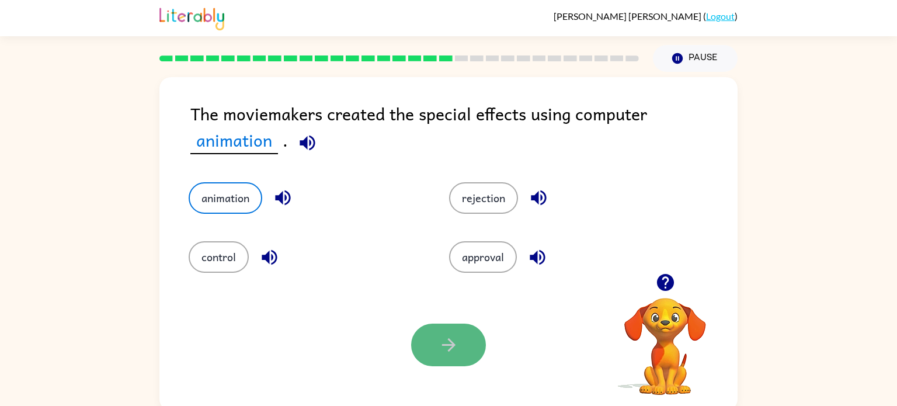
click at [444, 359] on button "button" at bounding box center [448, 345] width 75 height 43
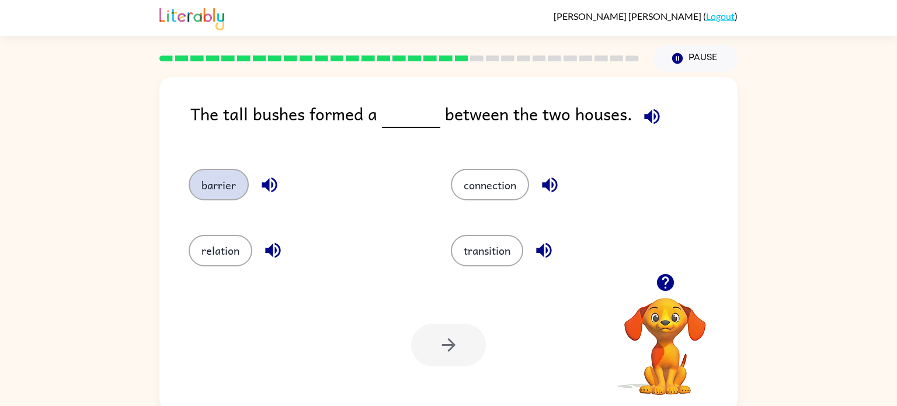
click at [203, 190] on button "barrier" at bounding box center [219, 185] width 60 height 32
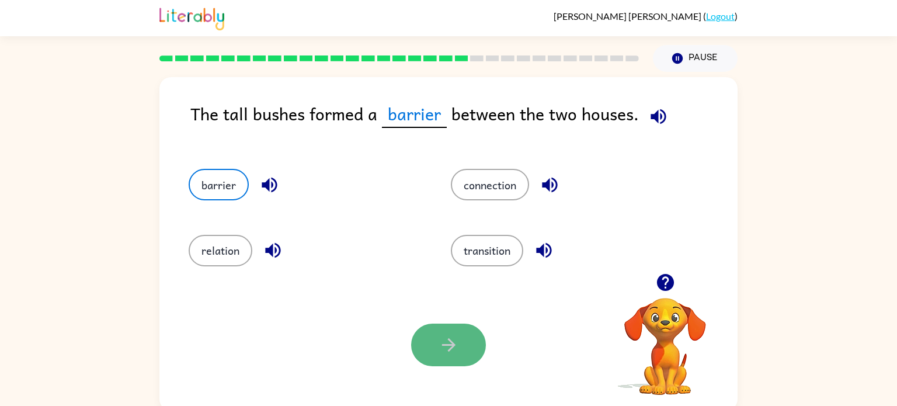
click at [439, 348] on icon "button" at bounding box center [449, 345] width 20 height 20
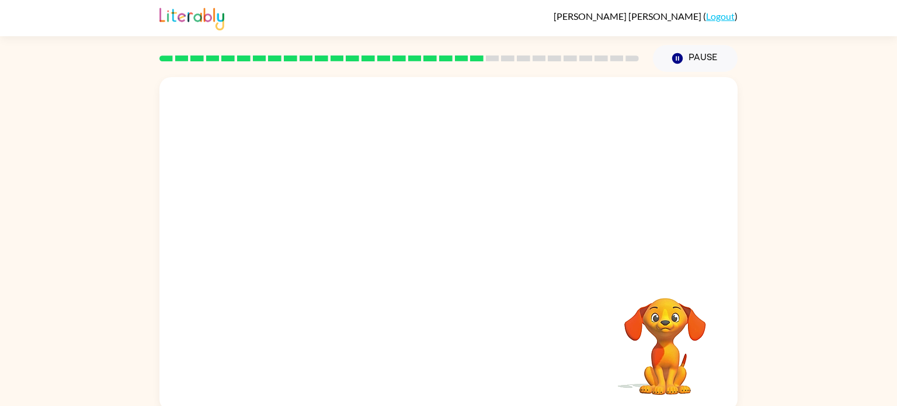
click at [349, 238] on video "Your browser must support playing .mp4 files to use Literably. Please try using…" at bounding box center [448, 175] width 578 height 196
click at [448, 242] on icon "button" at bounding box center [449, 250] width 20 height 20
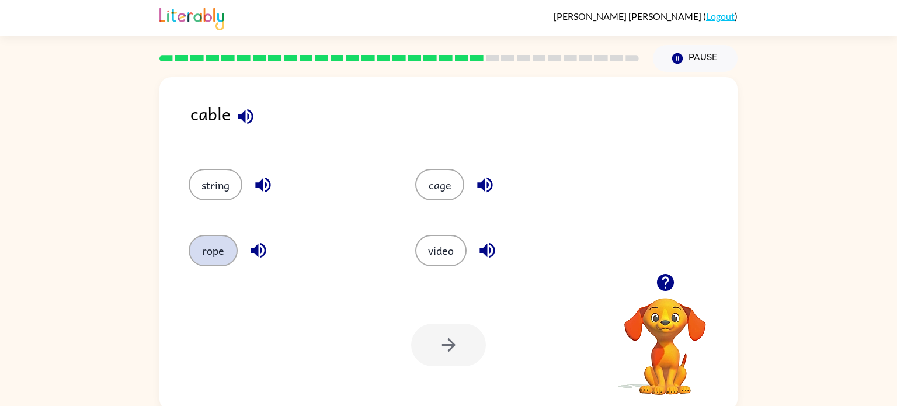
click at [204, 258] on button "rope" at bounding box center [213, 251] width 49 height 32
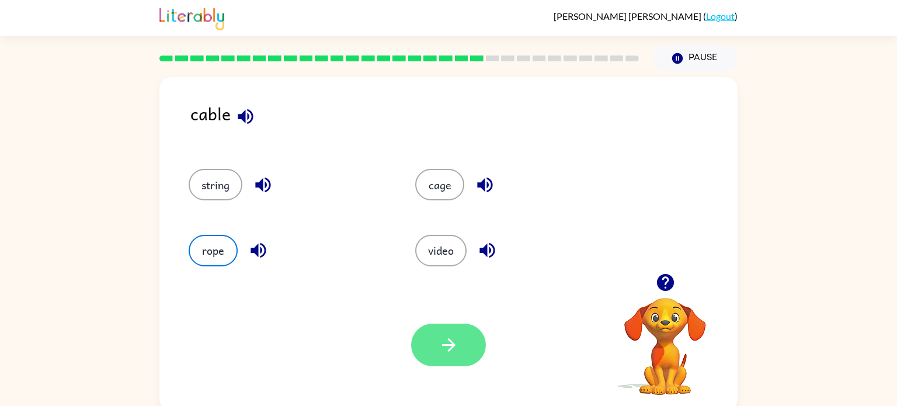
click at [435, 350] on button "button" at bounding box center [448, 345] width 75 height 43
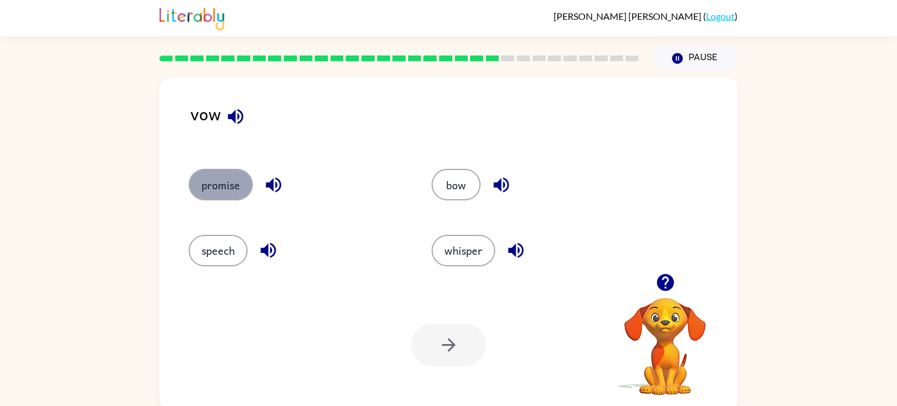
click at [200, 188] on button "promise" at bounding box center [221, 185] width 64 height 32
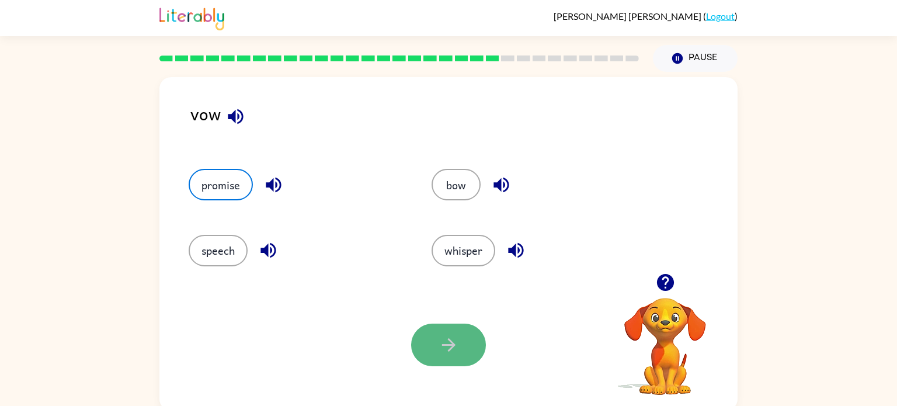
click at [446, 331] on button "button" at bounding box center [448, 345] width 75 height 43
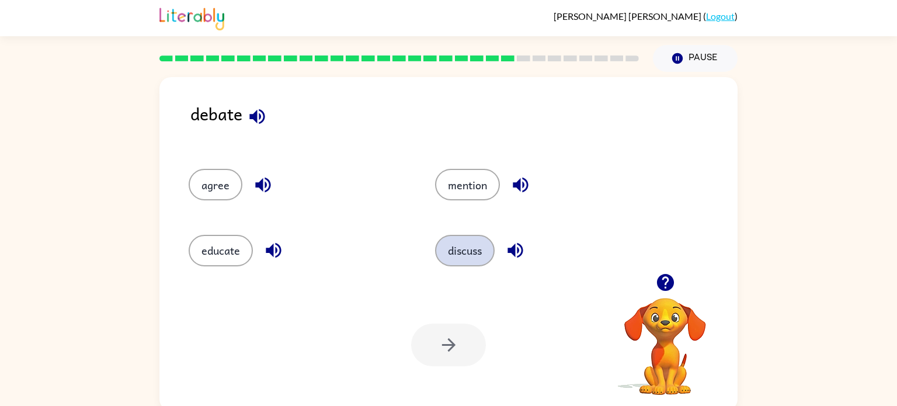
click at [460, 252] on button "discuss" at bounding box center [465, 251] width 60 height 32
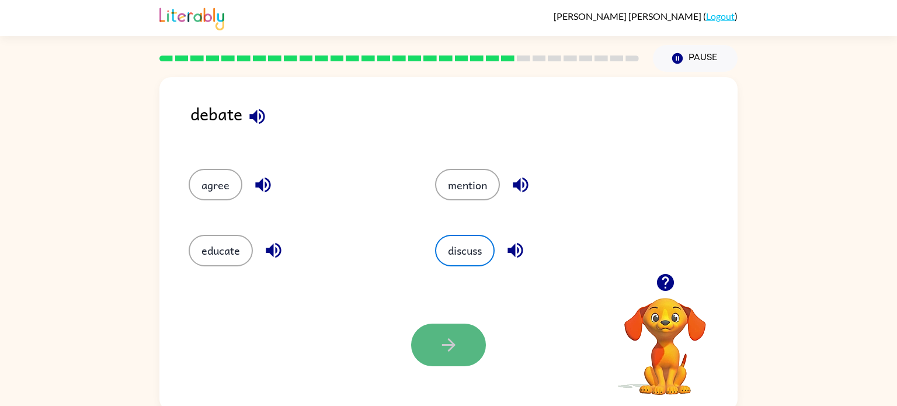
click at [461, 339] on button "button" at bounding box center [448, 345] width 75 height 43
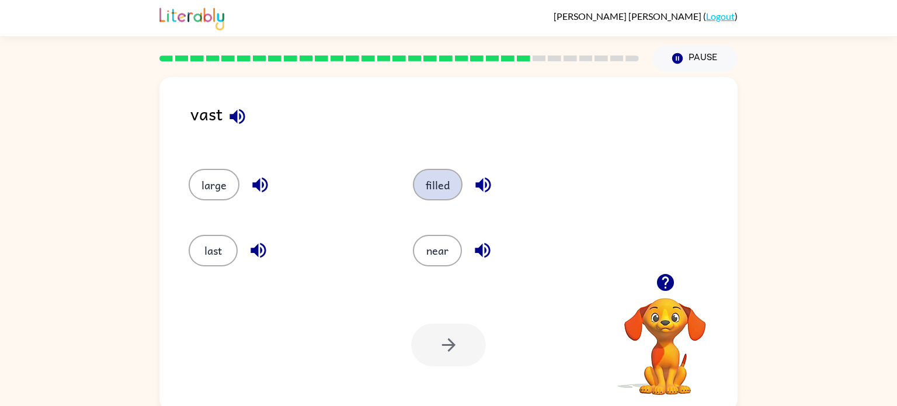
click at [439, 195] on button "filled" at bounding box center [438, 185] width 50 height 32
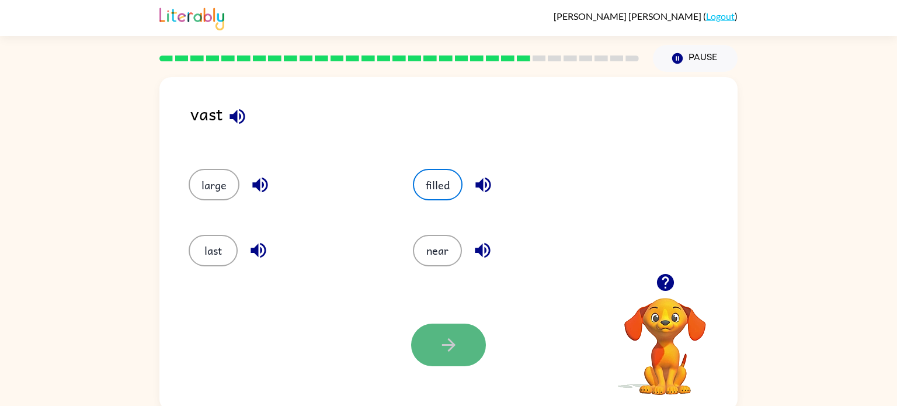
click at [441, 349] on icon "button" at bounding box center [449, 345] width 20 height 20
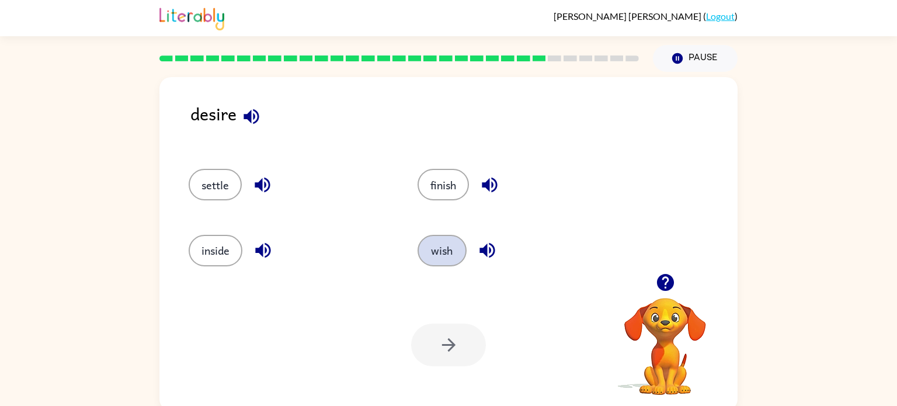
click at [450, 243] on button "wish" at bounding box center [442, 251] width 49 height 32
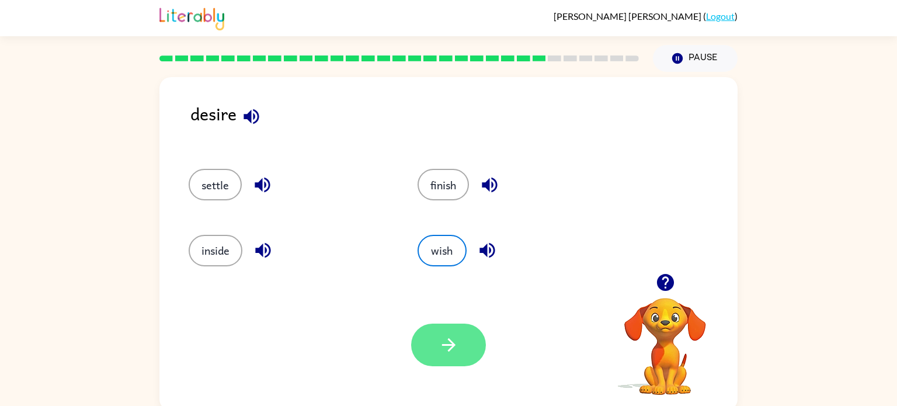
click at [451, 325] on button "button" at bounding box center [448, 345] width 75 height 43
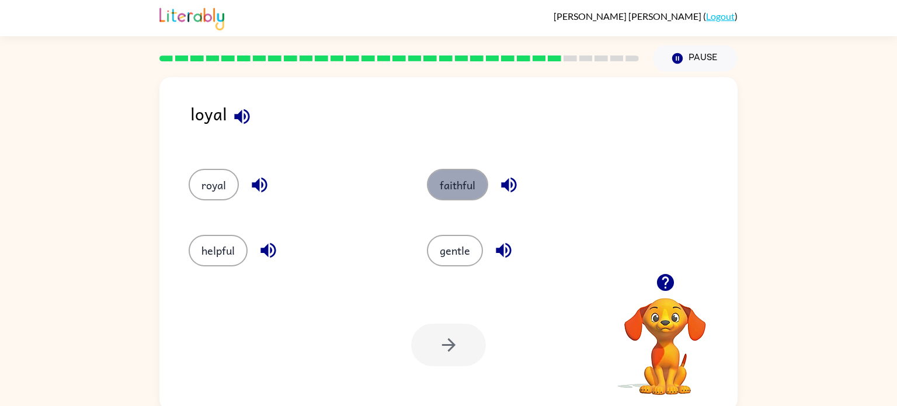
click at [443, 191] on button "faithful" at bounding box center [457, 185] width 61 height 32
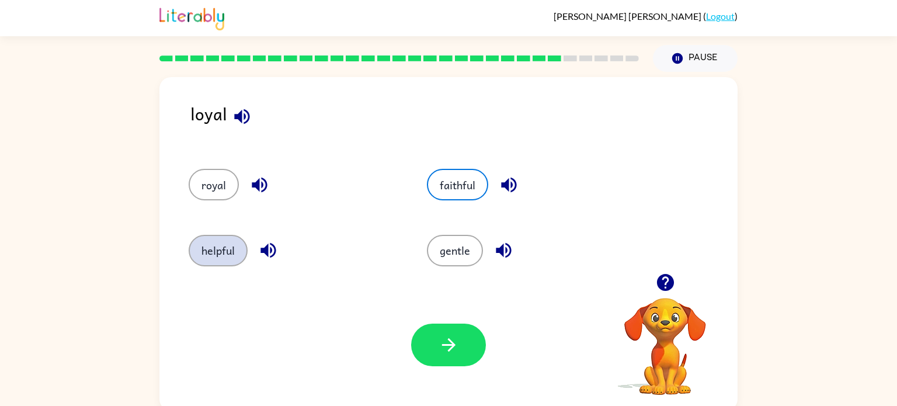
click at [234, 252] on button "helpful" at bounding box center [218, 251] width 59 height 32
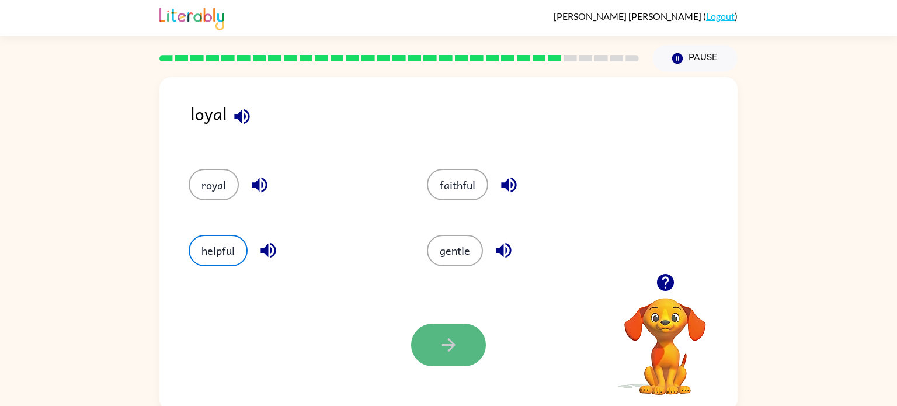
click at [477, 356] on button "button" at bounding box center [448, 345] width 75 height 43
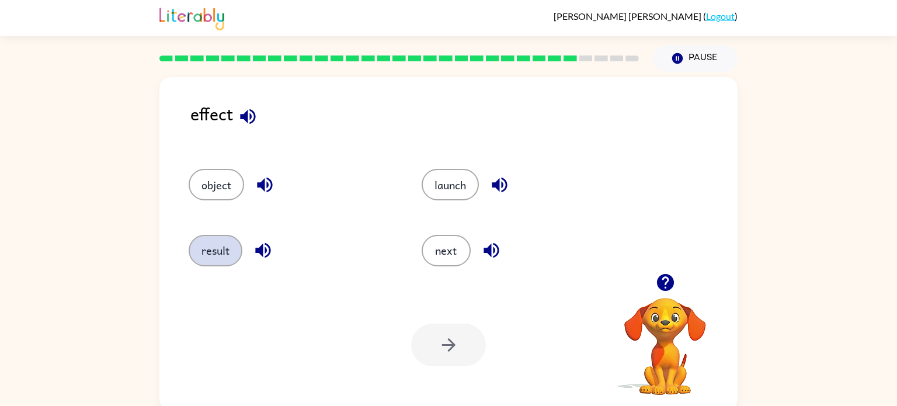
click at [217, 258] on button "result" at bounding box center [216, 251] width 54 height 32
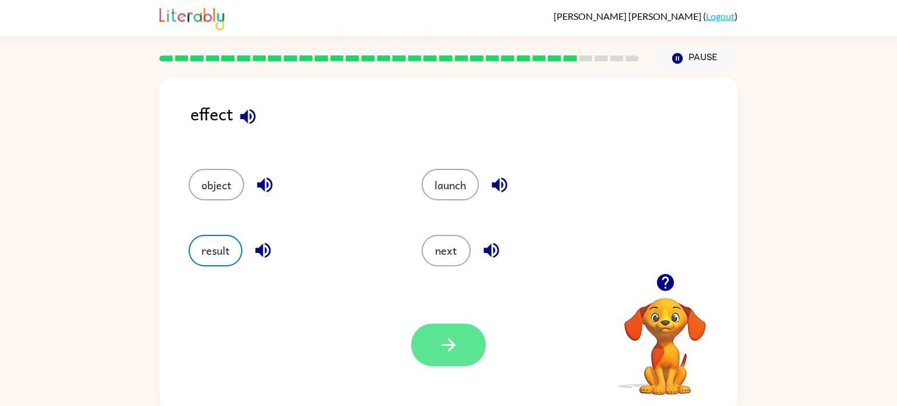
click at [427, 352] on button "button" at bounding box center [448, 345] width 75 height 43
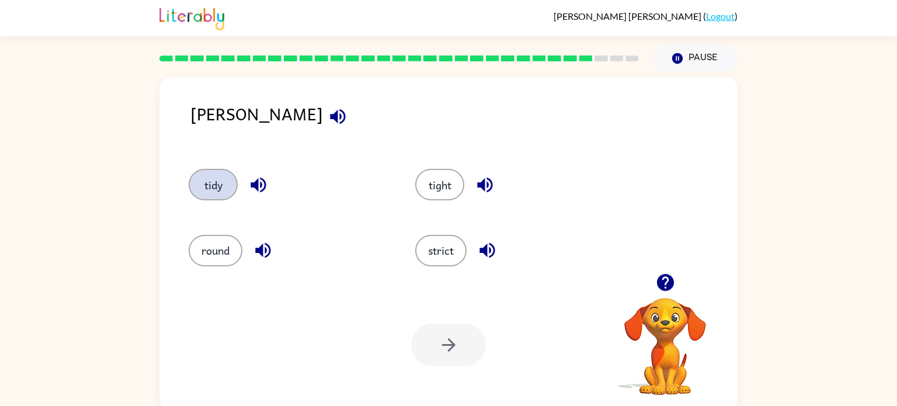
click at [206, 188] on button "tidy" at bounding box center [213, 185] width 49 height 32
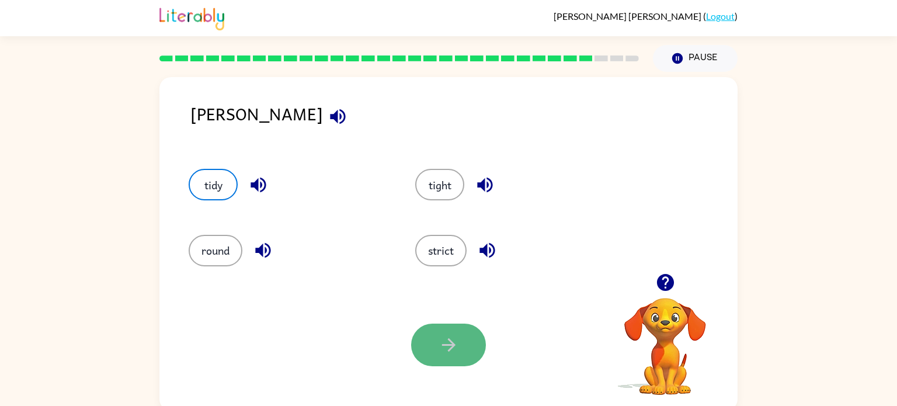
click at [478, 336] on button "button" at bounding box center [448, 345] width 75 height 43
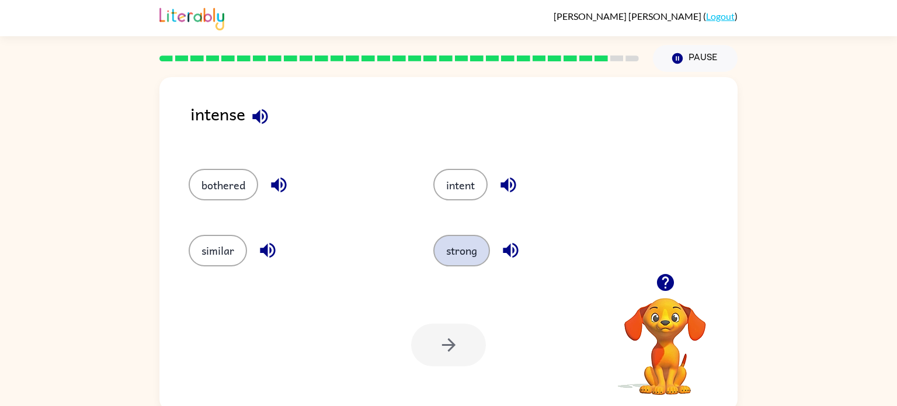
click at [460, 238] on button "strong" at bounding box center [461, 251] width 57 height 32
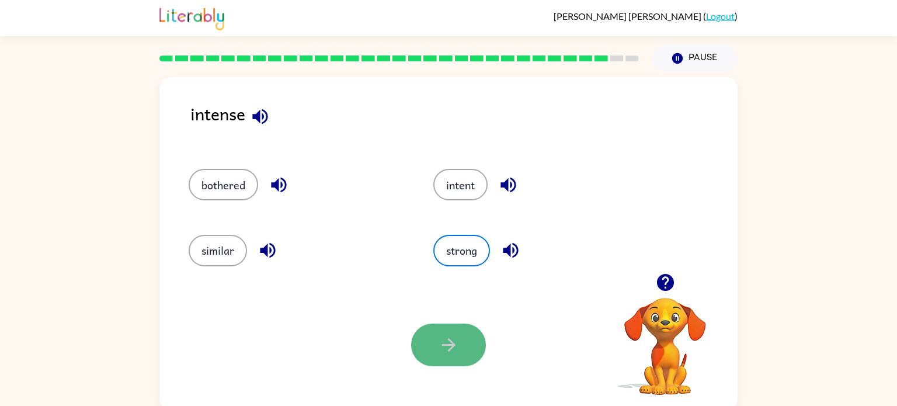
click at [453, 339] on icon "button" at bounding box center [449, 345] width 20 height 20
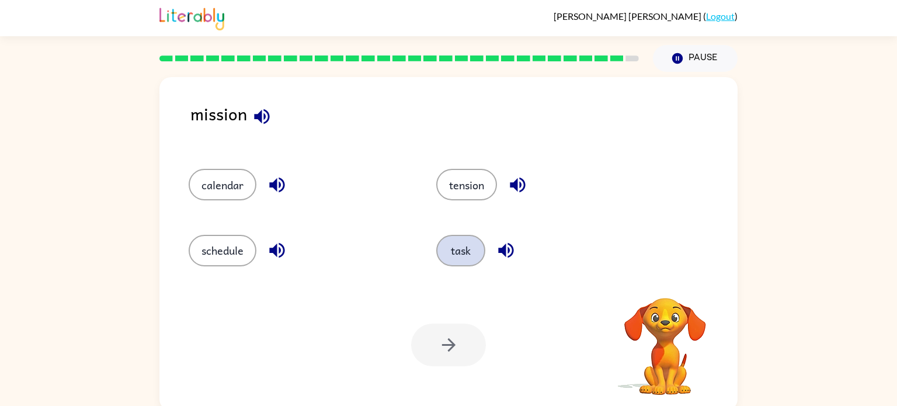
click at [467, 261] on button "task" at bounding box center [460, 251] width 49 height 32
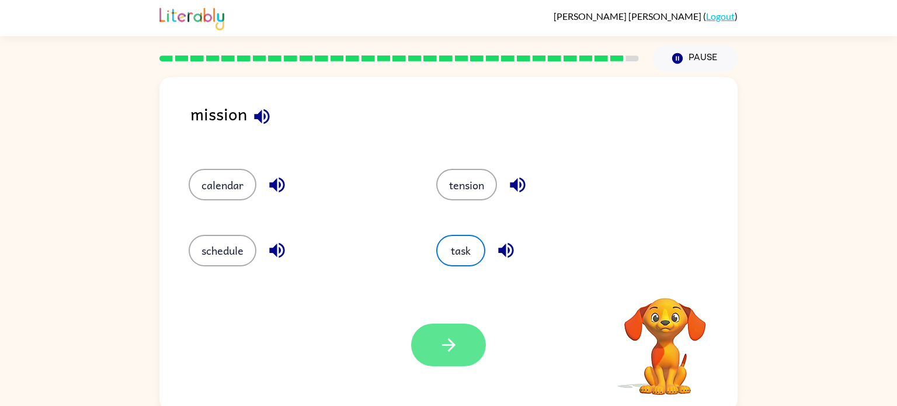
click at [461, 332] on button "button" at bounding box center [448, 345] width 75 height 43
